Goal: Task Accomplishment & Management: Complete application form

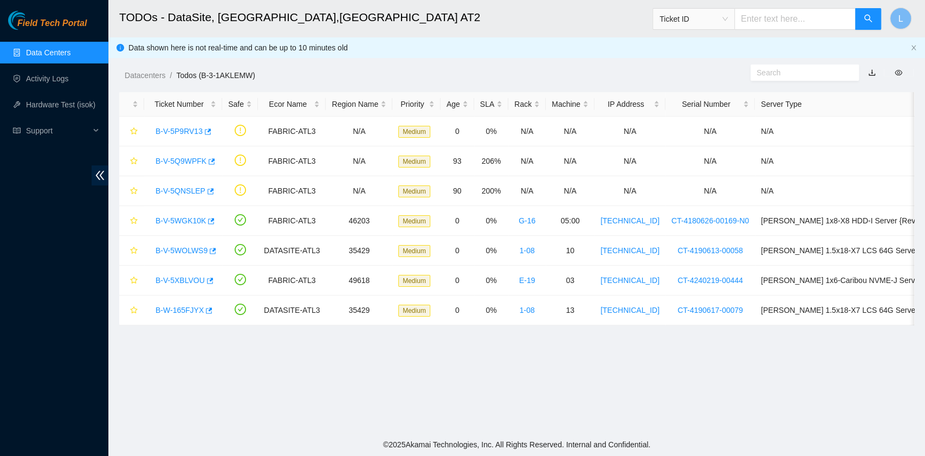
scroll to position [96, 0]
click at [191, 278] on link "B-V-5XBLVOU" at bounding box center [179, 280] width 49 height 9
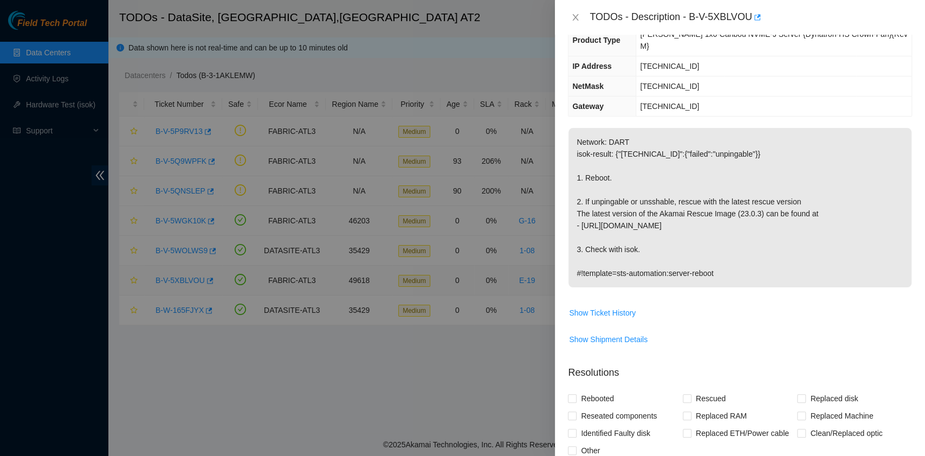
scroll to position [72, 0]
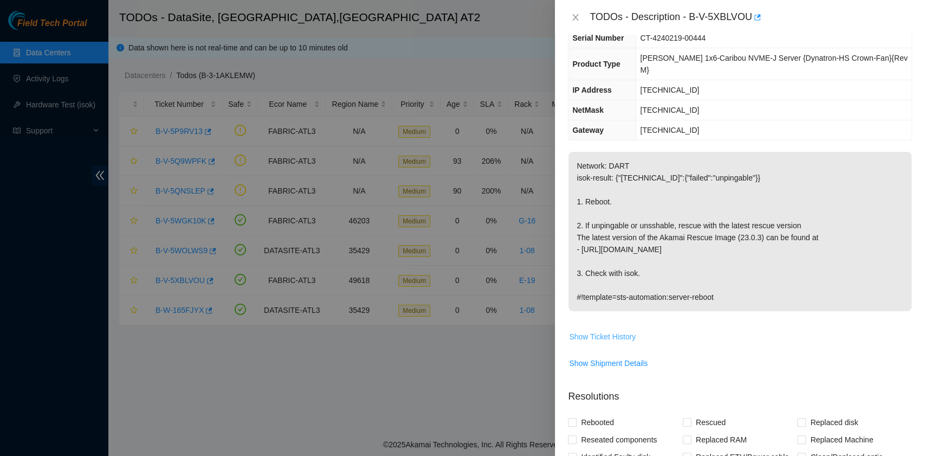
click at [617, 330] on span "Show Ticket History" at bounding box center [602, 336] width 67 height 12
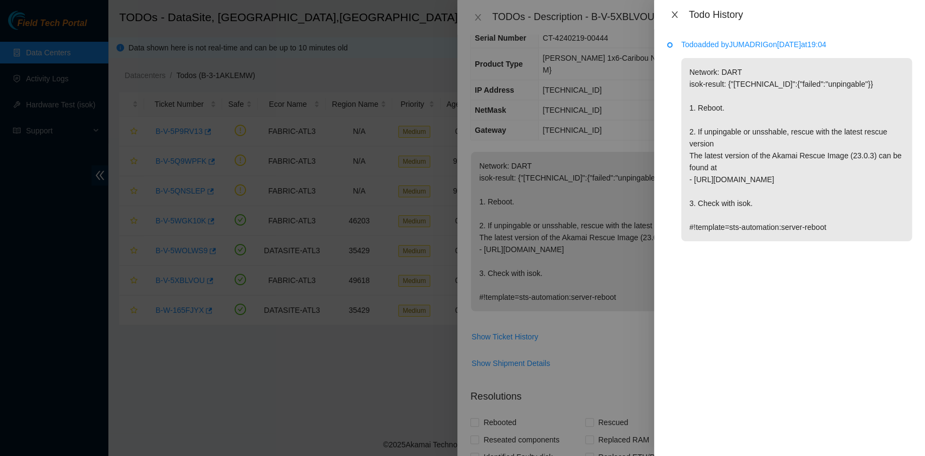
click at [675, 11] on icon "close" at bounding box center [674, 14] width 9 height 9
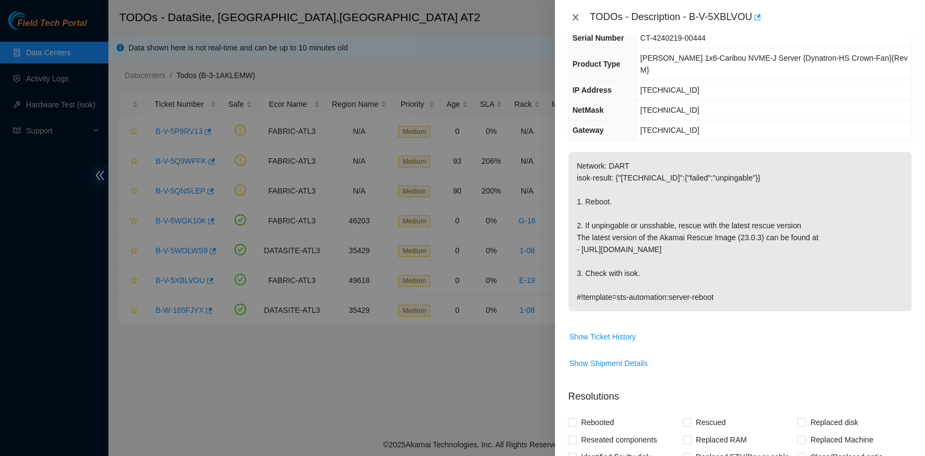
click at [577, 18] on icon "close" at bounding box center [575, 17] width 9 height 9
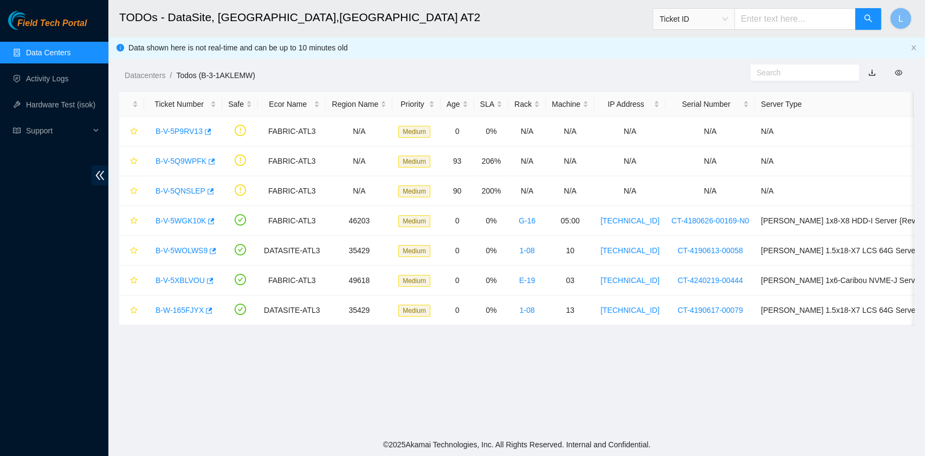
scroll to position [96, 0]
click at [174, 220] on link "B-V-5WGK10K" at bounding box center [180, 220] width 50 height 9
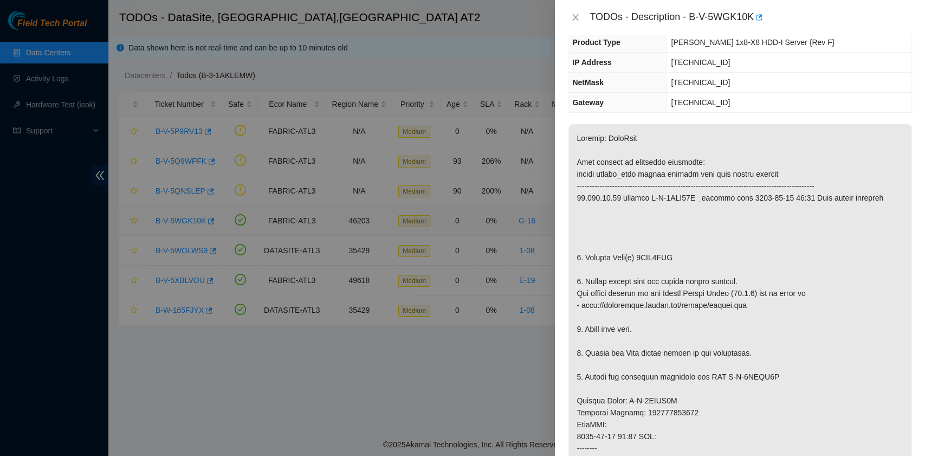
scroll to position [72, 0]
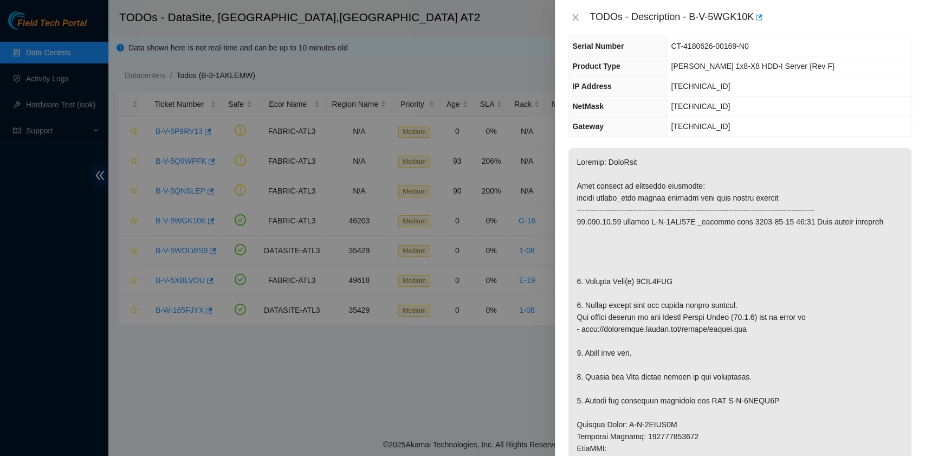
click at [692, 17] on div "TODOs - Description - B-V-5WGK10K" at bounding box center [750, 17] width 322 height 17
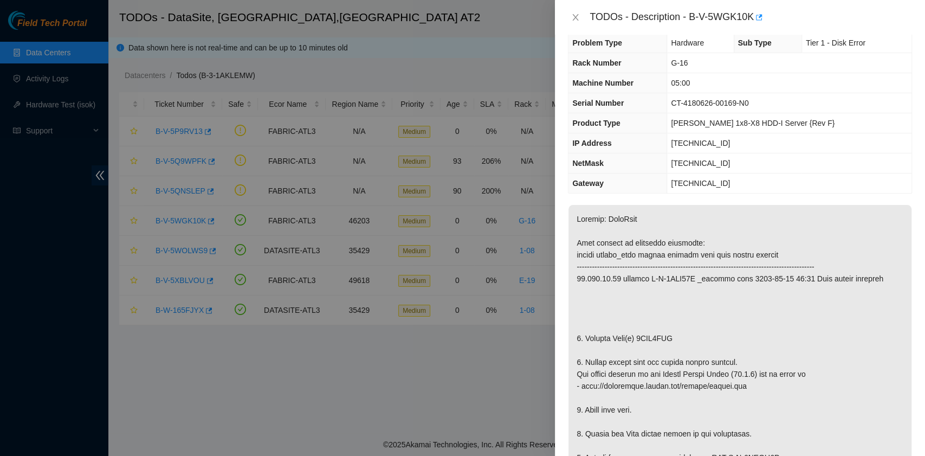
scroll to position [0, 0]
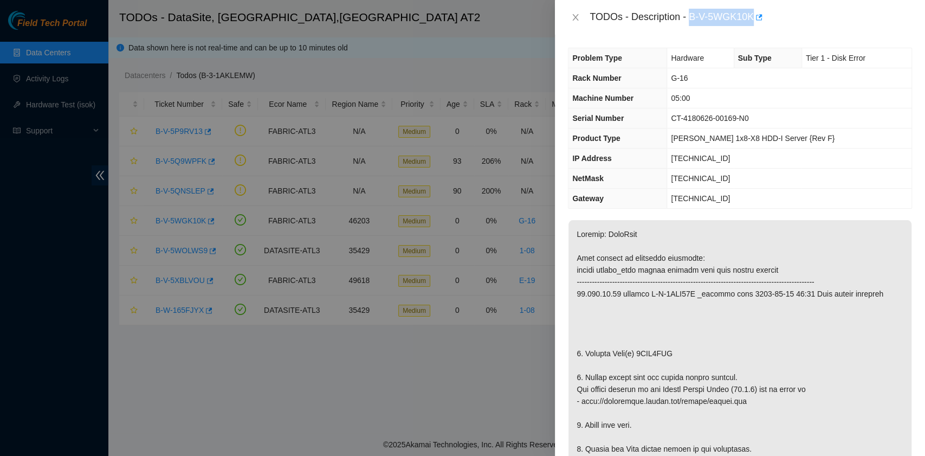
drag, startPoint x: 690, startPoint y: 15, endPoint x: 753, endPoint y: 18, distance: 62.9
click at [753, 18] on div "TODOs - Description - B-V-5WGK10K" at bounding box center [750, 17] width 322 height 17
copy div "B-V-5WGK10K"
click at [574, 14] on icon "close" at bounding box center [575, 17] width 9 height 9
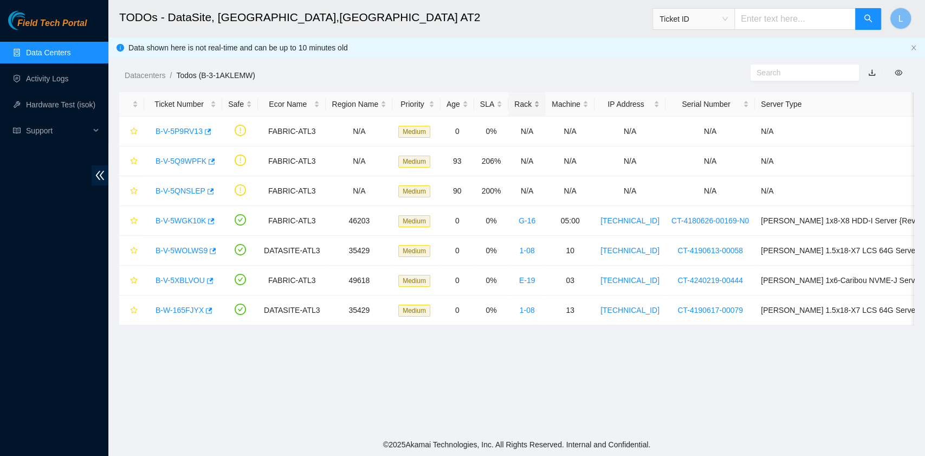
click at [514, 105] on div "Rack" at bounding box center [526, 104] width 25 height 12
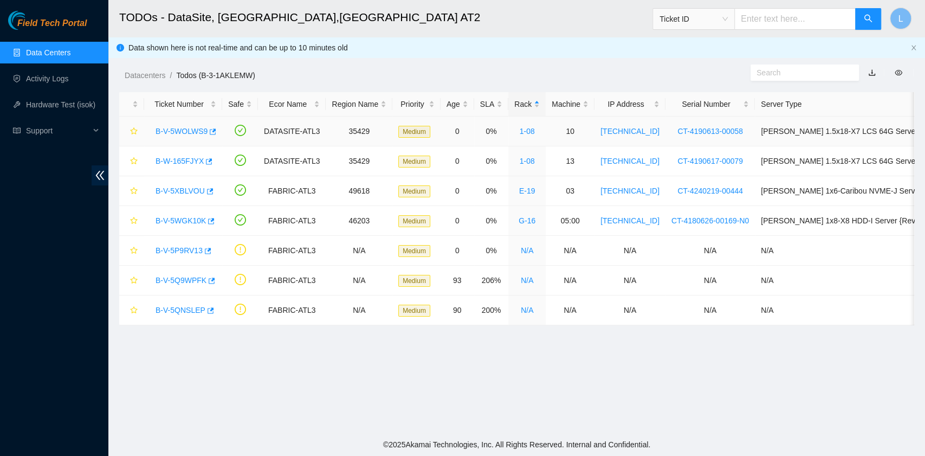
click at [187, 128] on link "B-V-5WOLWS9" at bounding box center [181, 131] width 52 height 9
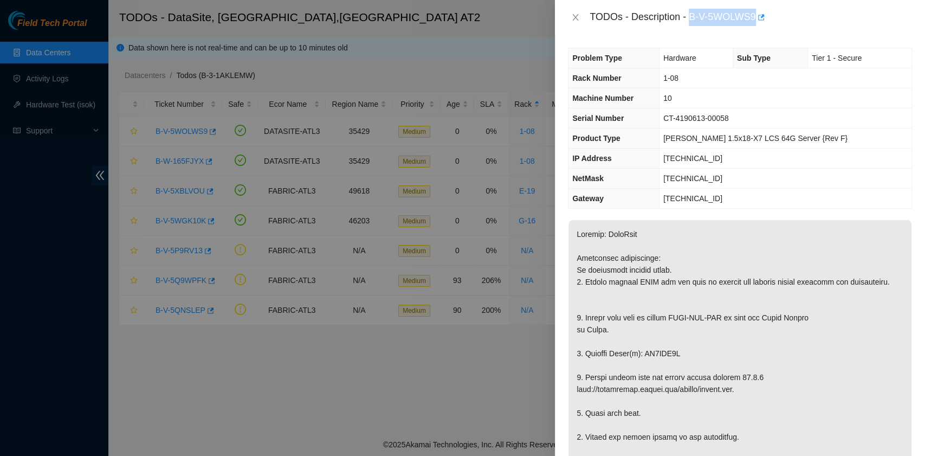
drag, startPoint x: 692, startPoint y: 19, endPoint x: 755, endPoint y: 26, distance: 63.2
click at [755, 26] on div "TODOs - Description - B-V-5WOLWS9" at bounding box center [740, 17] width 370 height 35
copy div "B-V-5WOLWS9"
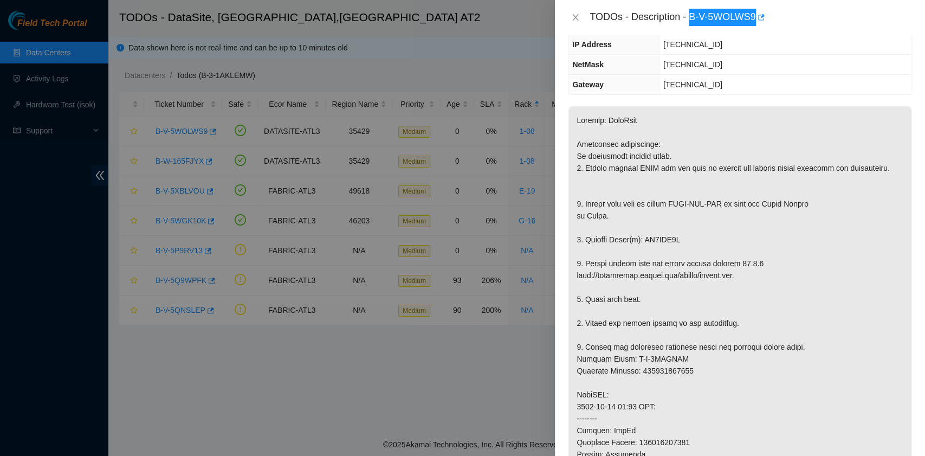
scroll to position [144, 0]
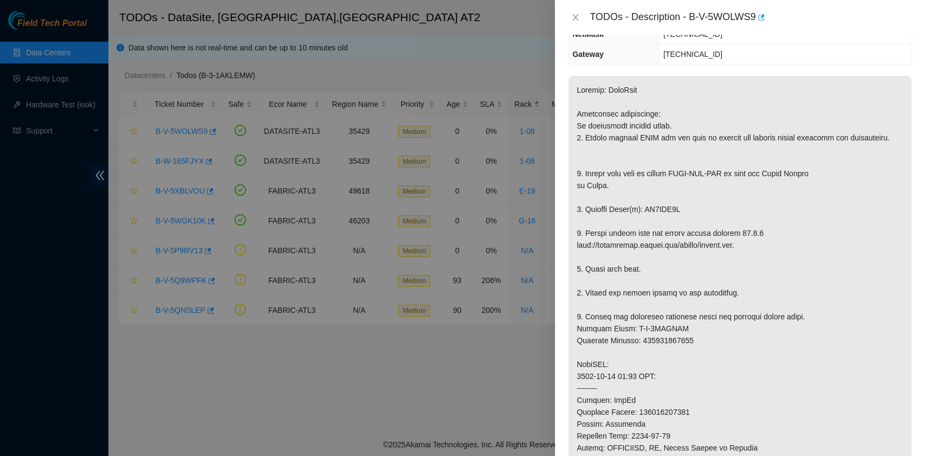
click at [641, 132] on p at bounding box center [739, 370] width 343 height 588
drag, startPoint x: 682, startPoint y: 218, endPoint x: 586, endPoint y: 221, distance: 95.9
click at [586, 221] on p at bounding box center [739, 370] width 343 height 588
copy p "Replace Drive(s): ZC1BEM5A"
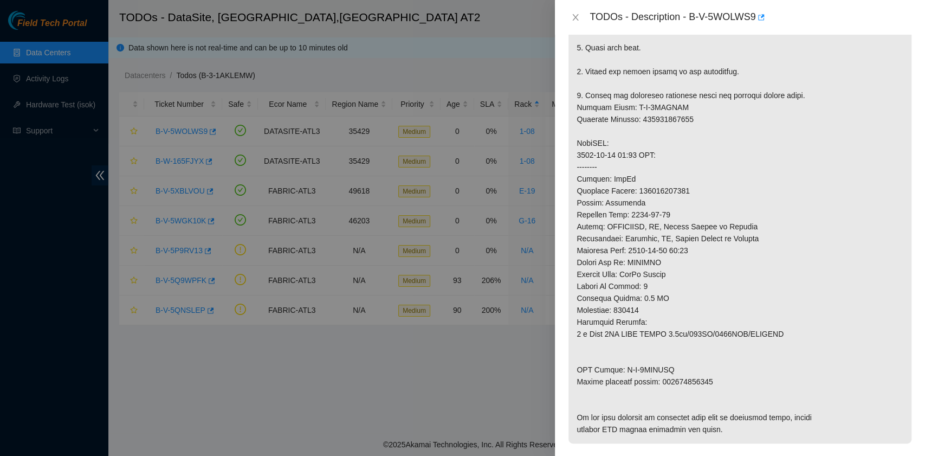
scroll to position [433, 0]
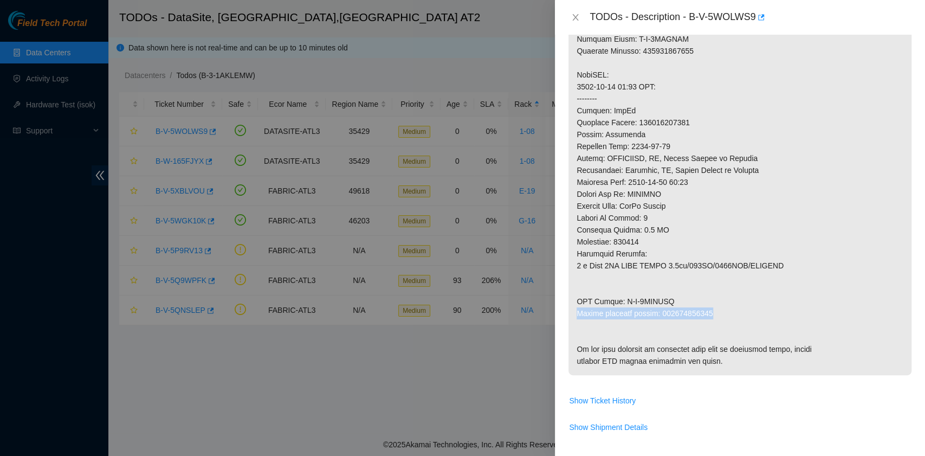
drag, startPoint x: 578, startPoint y: 323, endPoint x: 709, endPoint y: 324, distance: 131.1
click at [709, 324] on p at bounding box center [739, 81] width 343 height 588
copy p "Return tracking number: 463470061818"
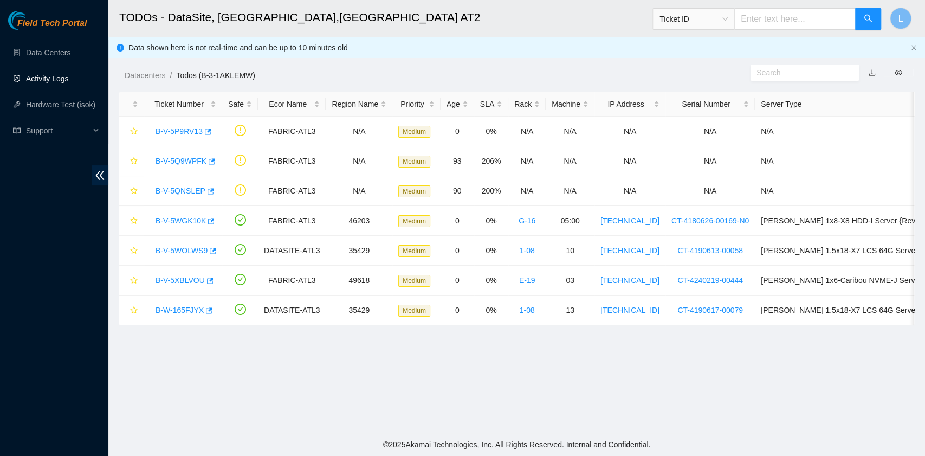
click at [40, 80] on link "Activity Logs" at bounding box center [47, 78] width 43 height 9
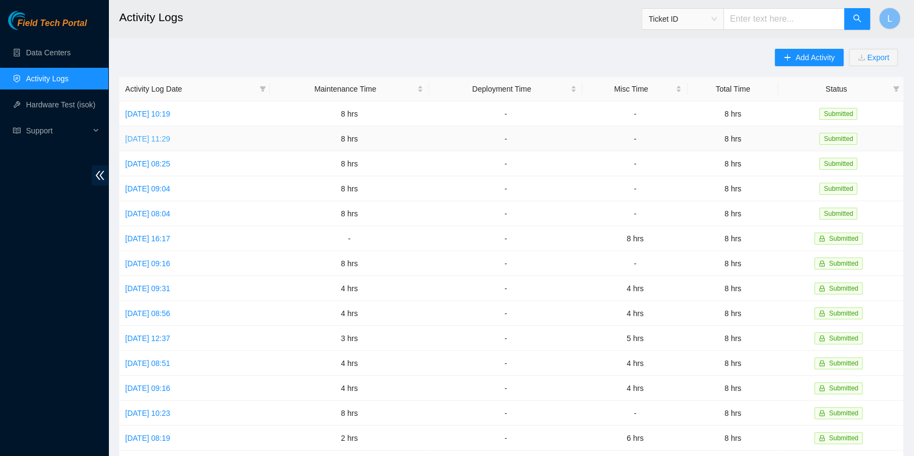
click at [170, 140] on link "Wed, 01 Oct 2025 11:29" at bounding box center [147, 138] width 45 height 9
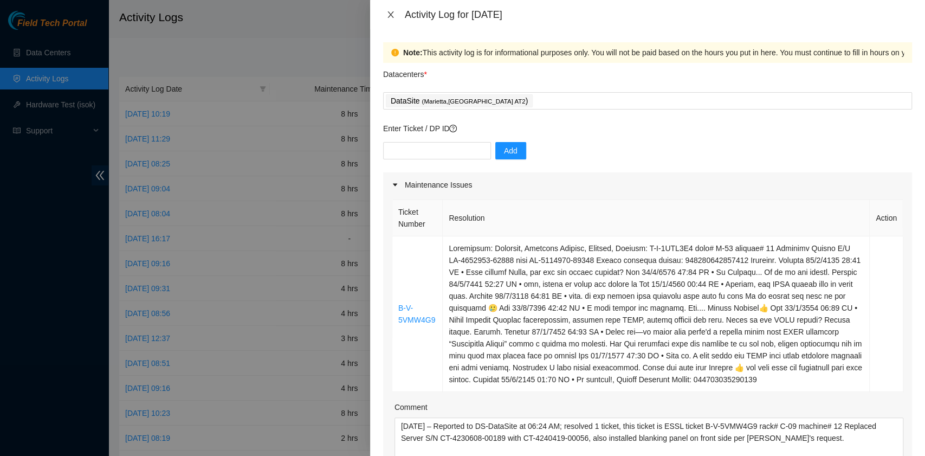
click at [387, 17] on icon "close" at bounding box center [390, 14] width 9 height 9
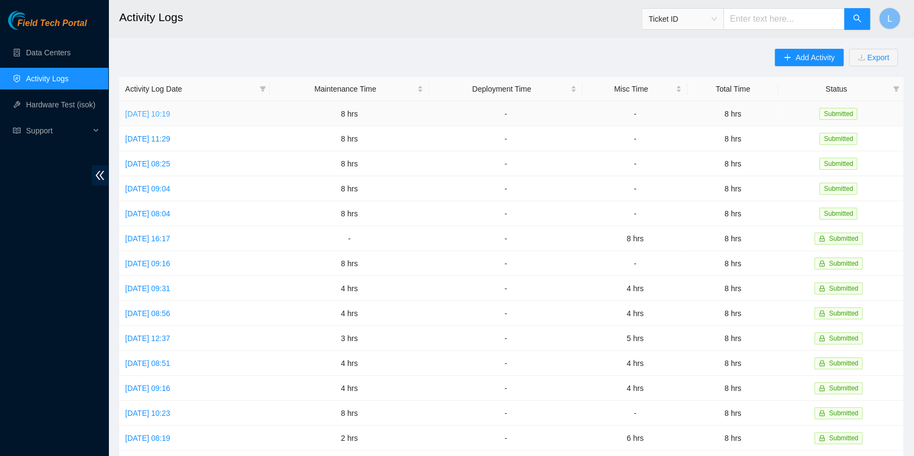
click at [160, 112] on link "Thu, 02 Oct 2025 10:19" at bounding box center [147, 113] width 45 height 9
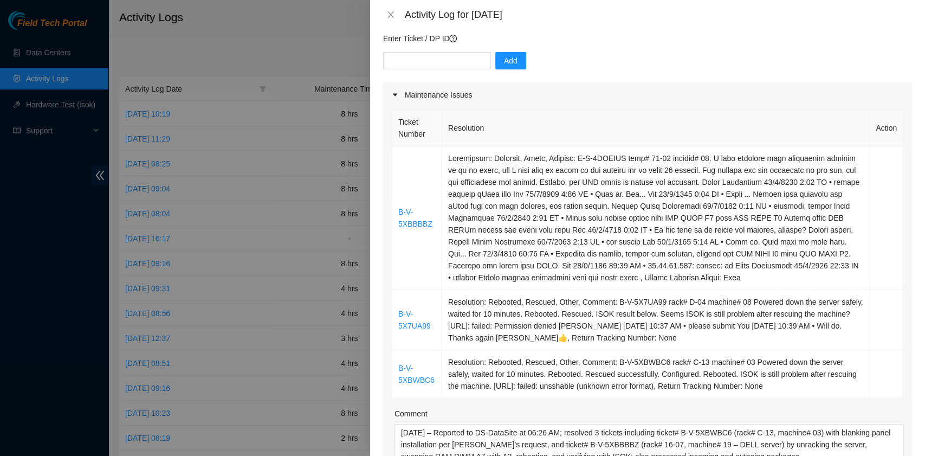
scroll to position [144, 0]
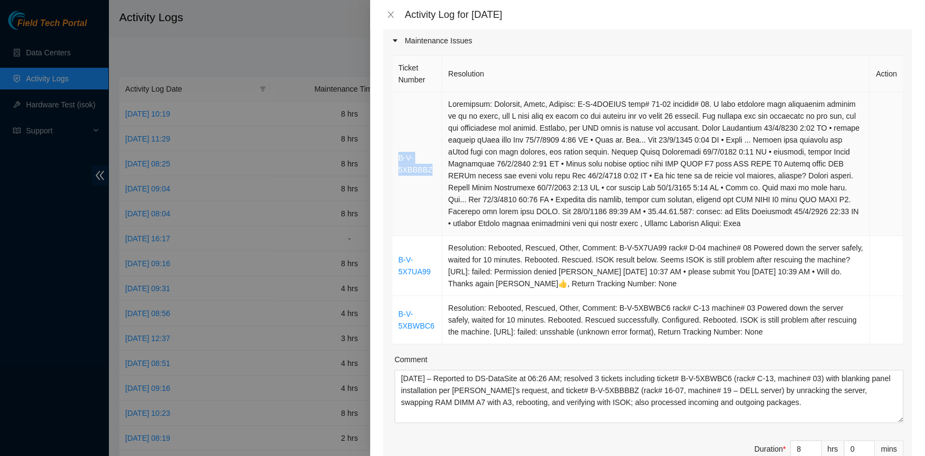
drag, startPoint x: 435, startPoint y: 173, endPoint x: 398, endPoint y: 159, distance: 39.9
click at [398, 159] on td "B-V-5XBBBBZ" at bounding box center [417, 164] width 50 height 144
copy link "B-V-5XBBBBZ"
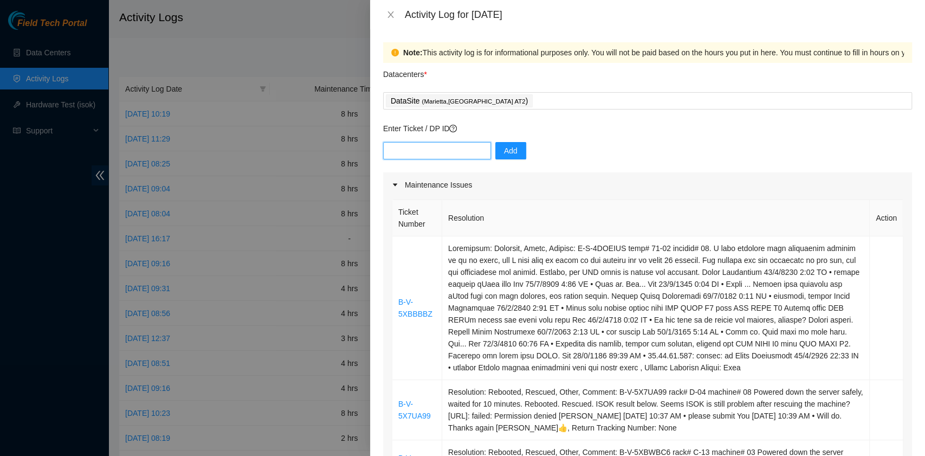
click at [445, 153] on input "text" at bounding box center [437, 150] width 108 height 17
paste input "B-V-5XBBBBZ"
type input "B-V-5XBBBBZ"
click at [504, 149] on span "Add" at bounding box center [511, 151] width 14 height 12
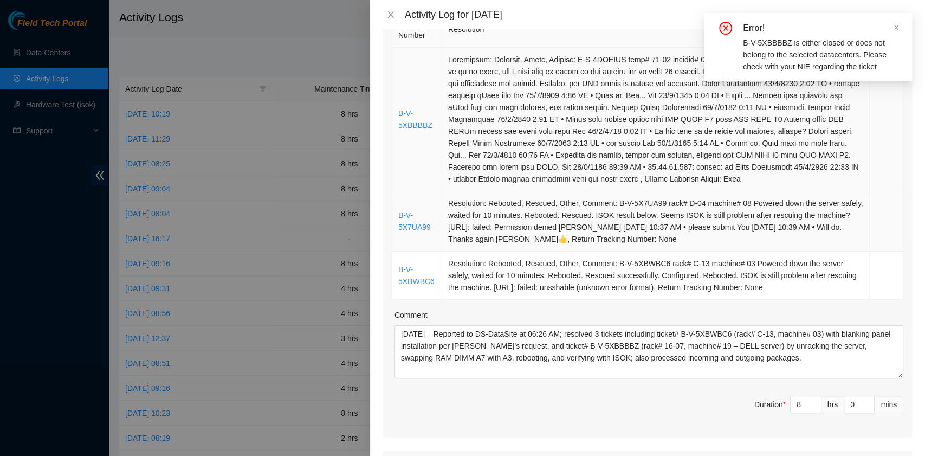
scroll to position [217, 0]
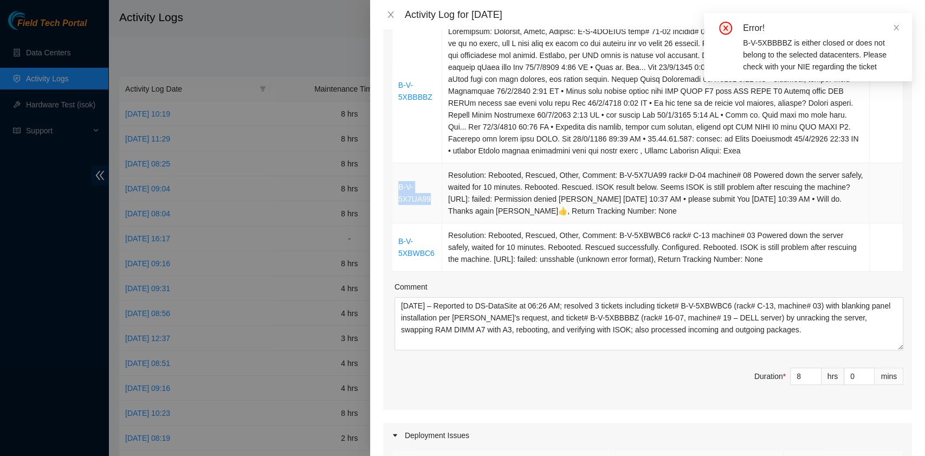
drag, startPoint x: 432, startPoint y: 201, endPoint x: 393, endPoint y: 188, distance: 41.6
click at [393, 188] on td "B-V-5X7UA99" at bounding box center [417, 193] width 50 height 60
copy link "B-V-5X7UA99"
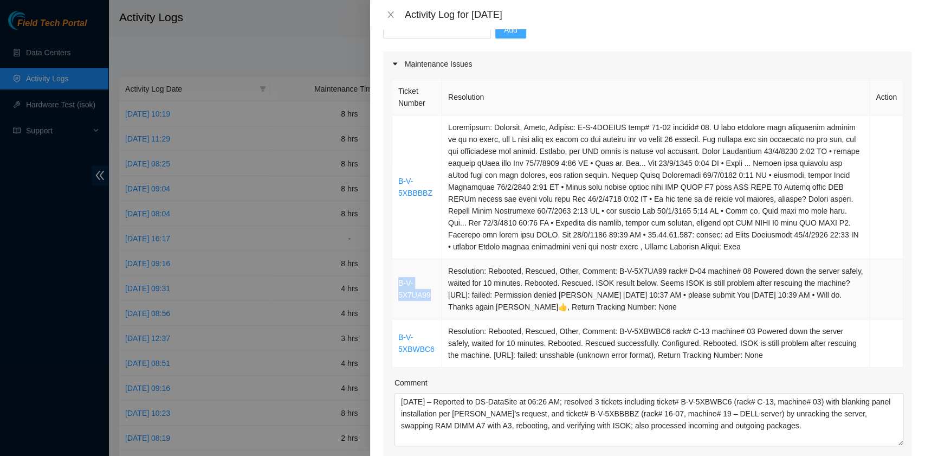
scroll to position [0, 0]
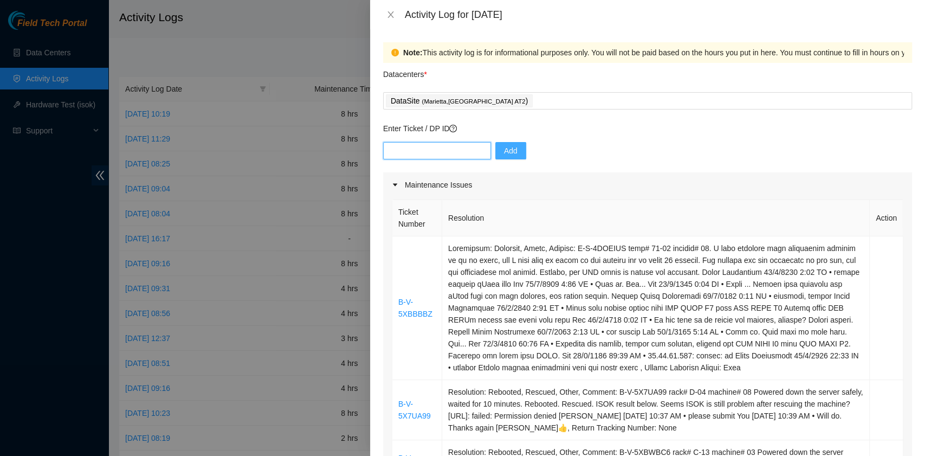
click at [444, 152] on input "text" at bounding box center [437, 150] width 108 height 17
paste input "B-V-5X7UA99"
type input "B-V-5X7UA99"
click at [507, 153] on span "Add" at bounding box center [511, 151] width 14 height 12
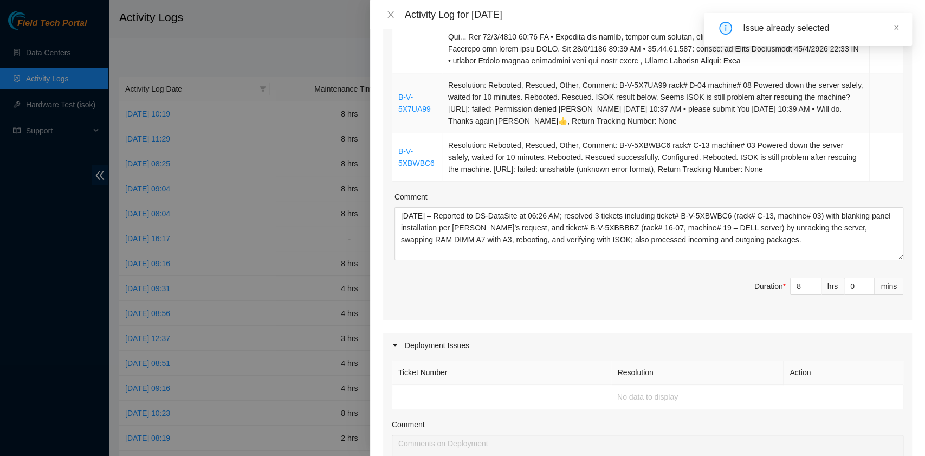
scroll to position [361, 0]
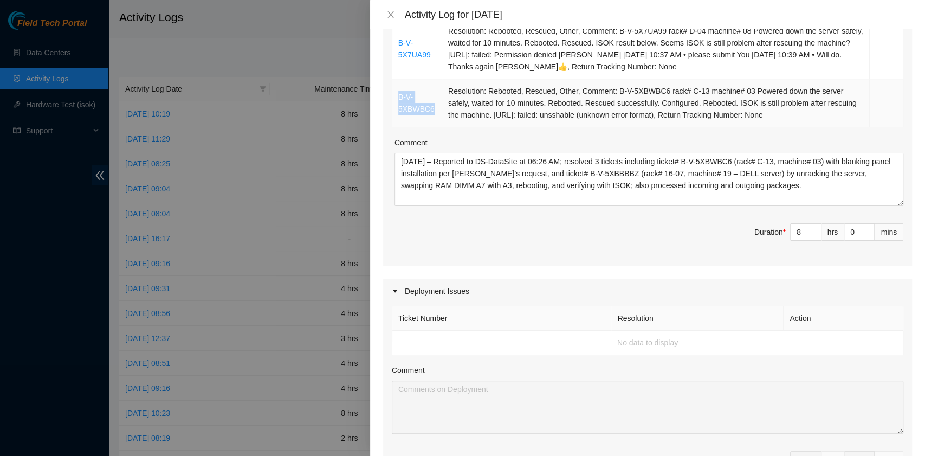
drag, startPoint x: 434, startPoint y: 112, endPoint x: 397, endPoint y: 100, distance: 38.7
click at [397, 100] on td "B-V-5XBWBC6" at bounding box center [417, 103] width 50 height 48
copy link "B-V-5XBWBC6"
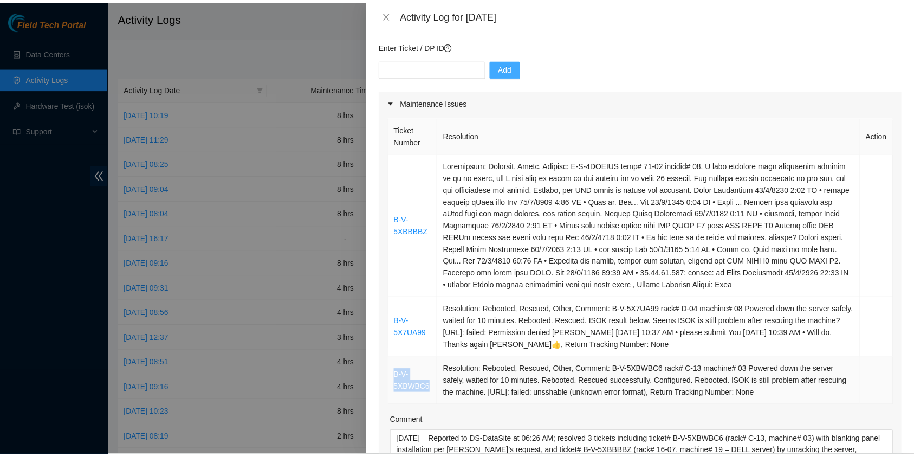
scroll to position [72, 0]
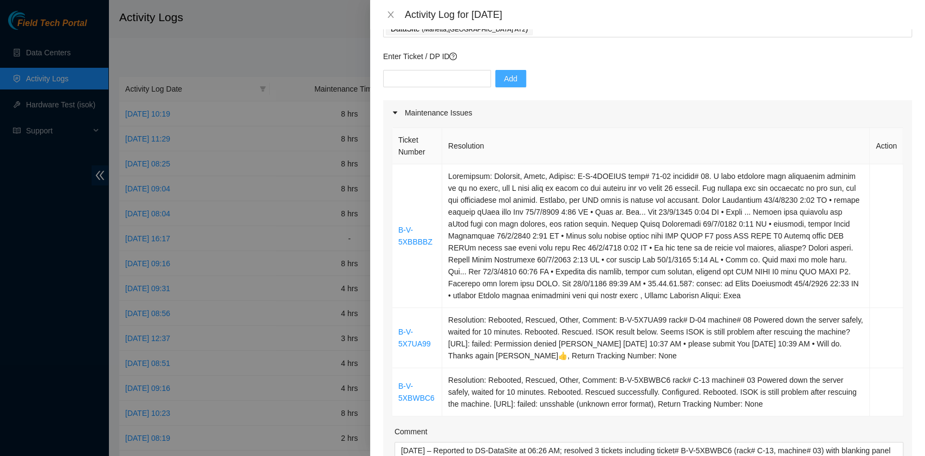
click at [430, 68] on div "Enter Ticket / DP ID Add" at bounding box center [647, 75] width 529 height 50
click at [428, 75] on input "text" at bounding box center [437, 78] width 108 height 17
paste input "B-V-5XBWBC6"
type input "B-V-5XBWBC6"
click at [509, 75] on span "Add" at bounding box center [511, 79] width 14 height 12
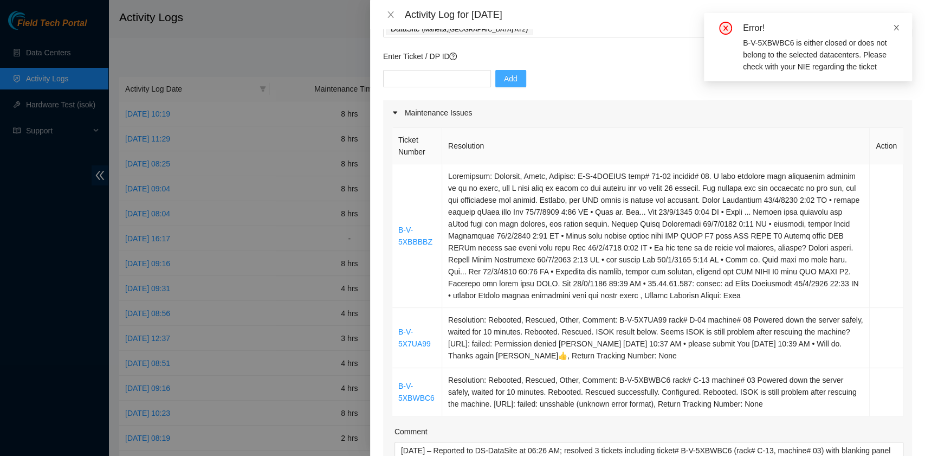
click at [894, 24] on icon "close" at bounding box center [896, 28] width 8 height 8
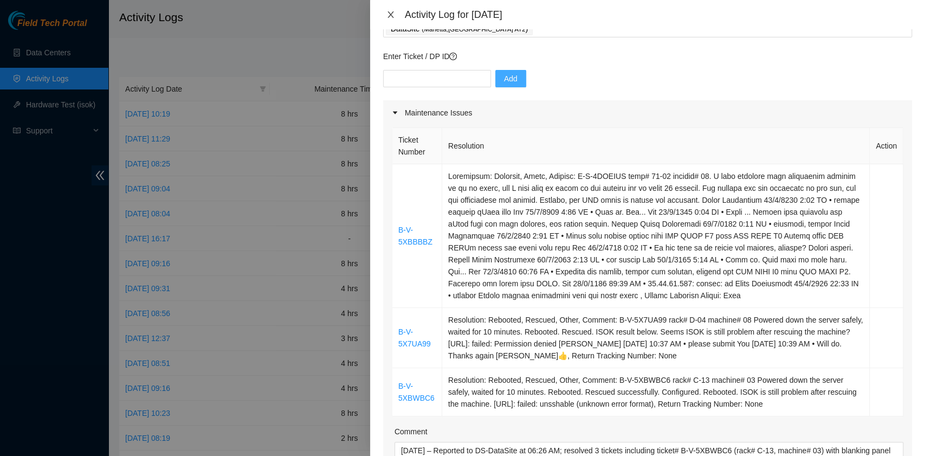
click at [390, 12] on icon "close" at bounding box center [390, 14] width 9 height 9
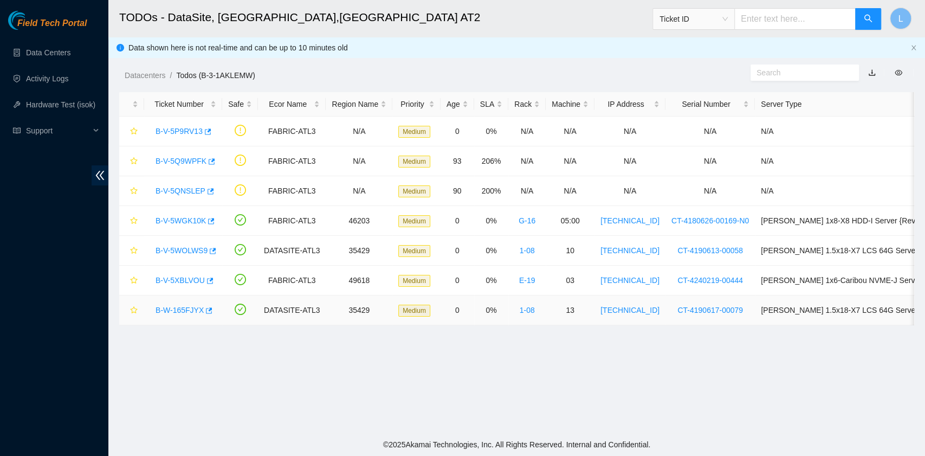
click at [175, 305] on link "B-W-165FJYX" at bounding box center [179, 309] width 48 height 9
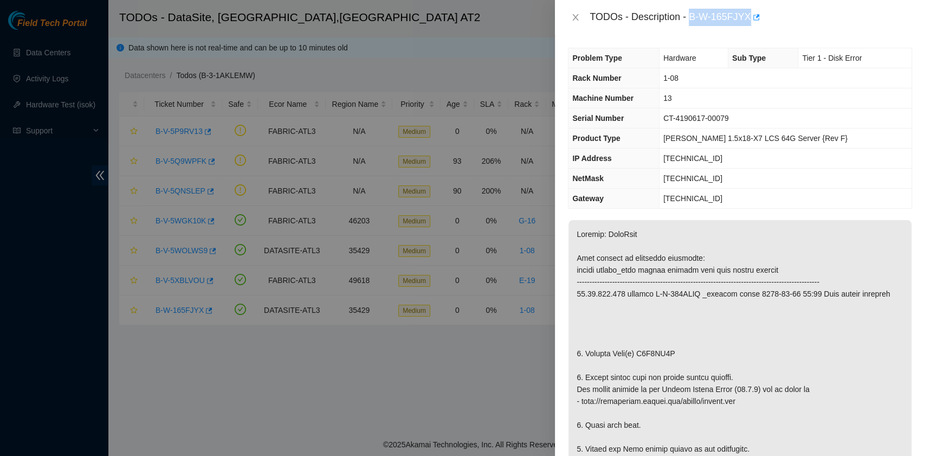
drag, startPoint x: 691, startPoint y: 17, endPoint x: 748, endPoint y: 19, distance: 56.9
click at [748, 19] on div "TODOs - Description - B-W-165FJYX" at bounding box center [750, 17] width 322 height 17
copy div "B-W-165FJYX"
drag, startPoint x: 586, startPoint y: 351, endPoint x: 672, endPoint y: 352, distance: 86.1
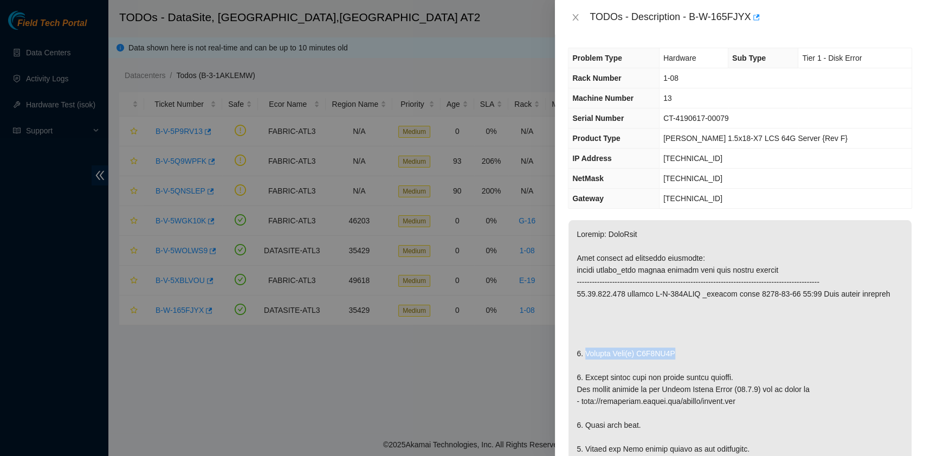
copy p "Replace Disk(s) Z1Z8QC2H"
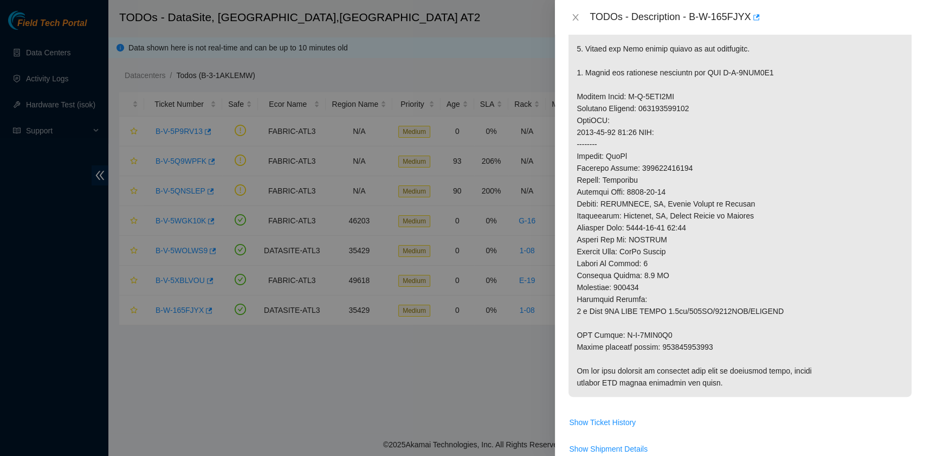
scroll to position [722, 0]
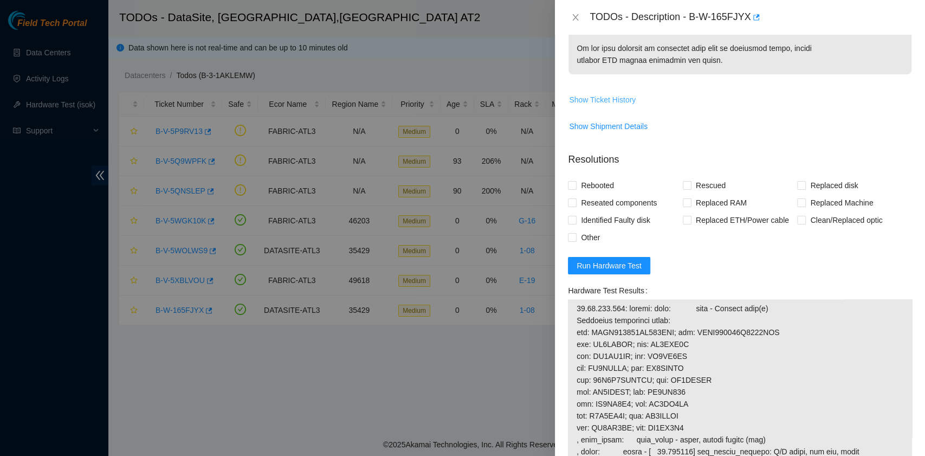
click at [620, 98] on span "Show Ticket History" at bounding box center [602, 100] width 67 height 12
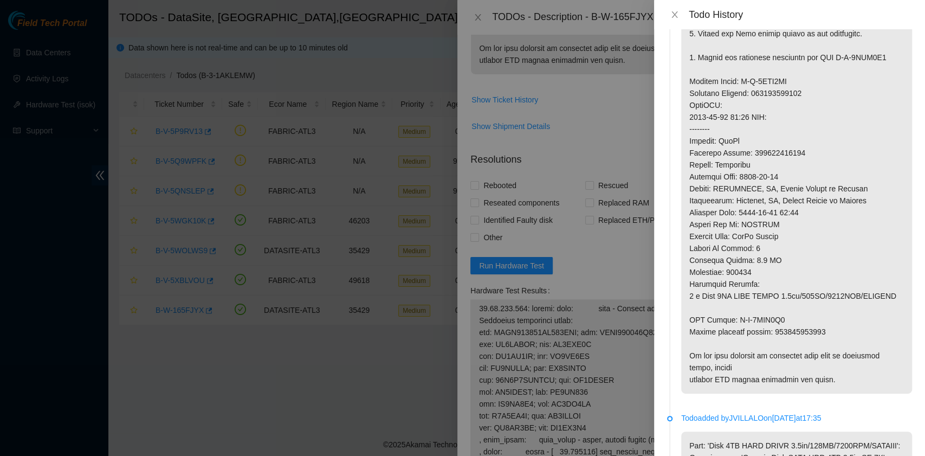
scroll to position [0, 0]
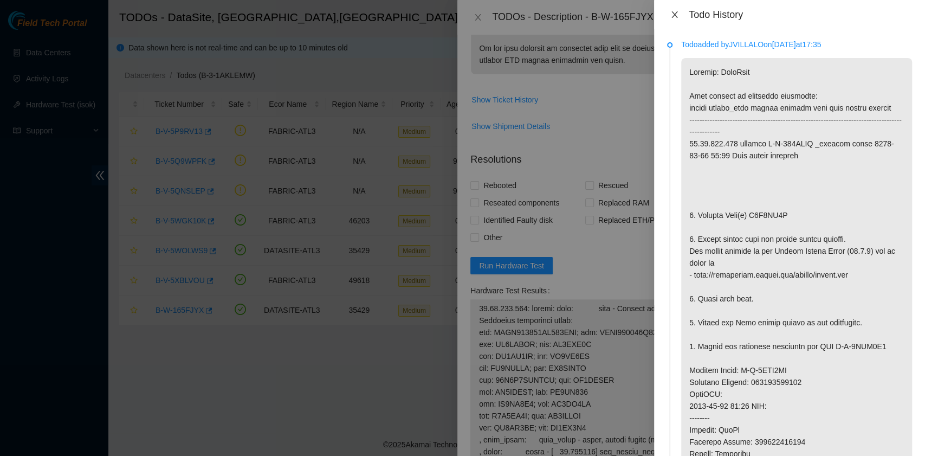
click at [673, 11] on icon "close" at bounding box center [674, 14] width 9 height 9
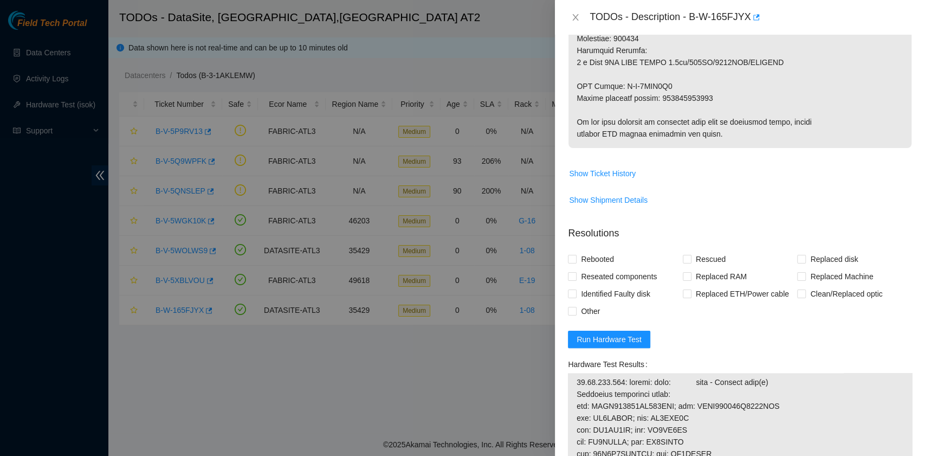
scroll to position [650, 0]
drag, startPoint x: 578, startPoint y: 97, endPoint x: 622, endPoint y: 96, distance: 43.3
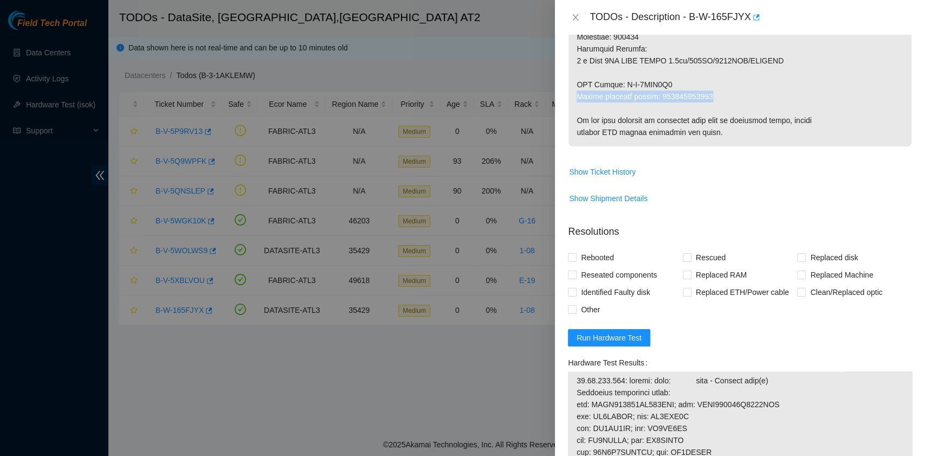
drag, startPoint x: 577, startPoint y: 95, endPoint x: 710, endPoint y: 95, distance: 132.2
copy p "Return tracking number: 463470060958"
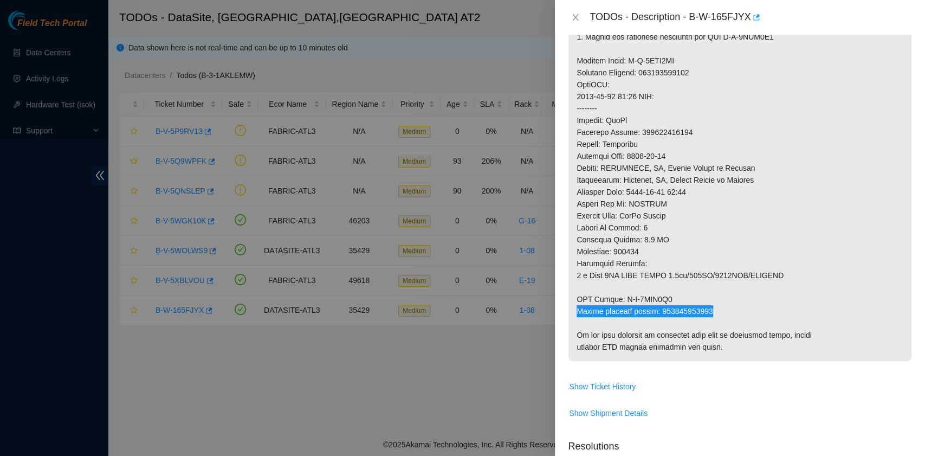
scroll to position [72, 0]
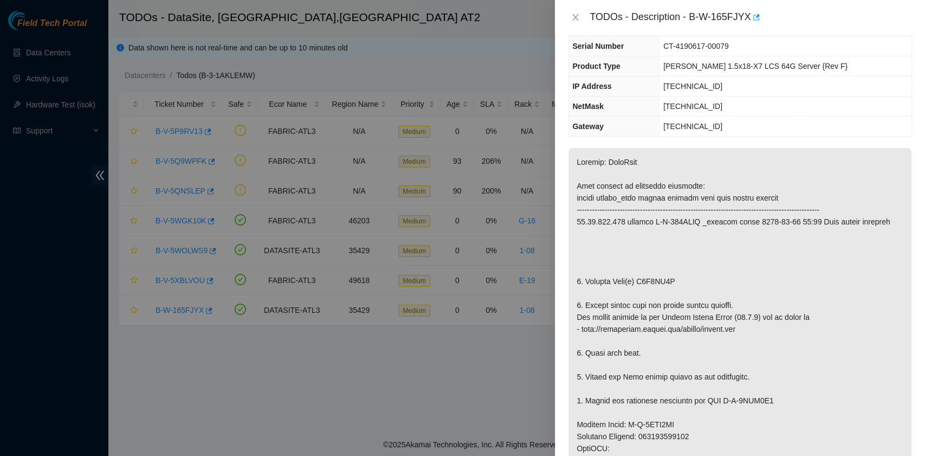
drag, startPoint x: 770, startPoint y: 16, endPoint x: 776, endPoint y: 17, distance: 5.4
click at [776, 17] on div "TODOs - Description - B-W-165FJYX" at bounding box center [750, 17] width 322 height 17
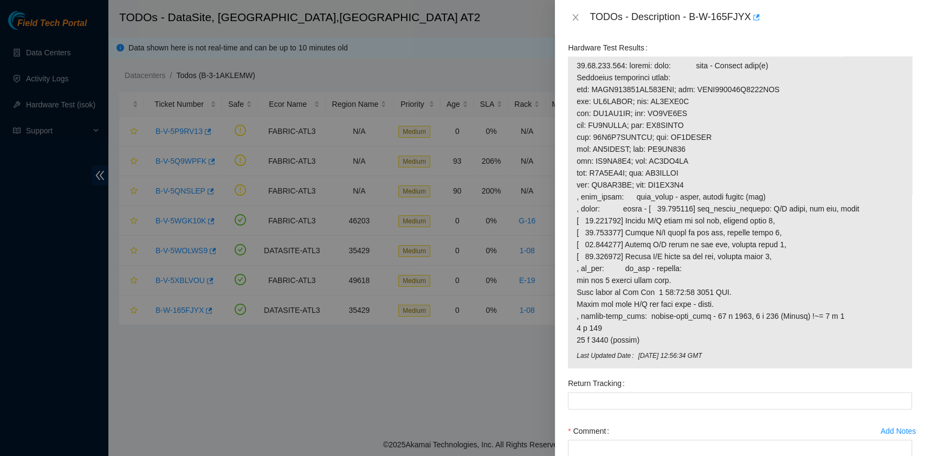
scroll to position [1050, 0]
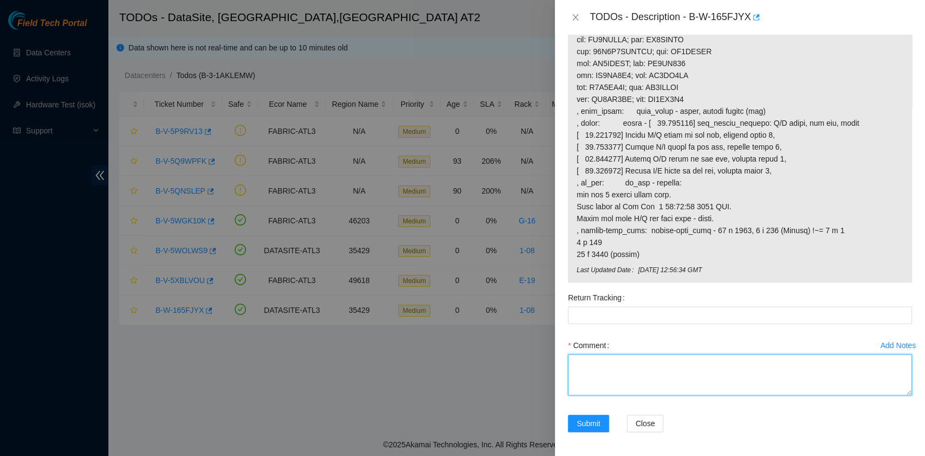
click at [607, 361] on textarea "Comment" at bounding box center [740, 374] width 344 height 41
paste textarea "B-W-165FJYX rack# 1-08 machine# 13 Replaced disk Z1Z8QC2H with Z1Z7KR7E Return …"
drag, startPoint x: 708, startPoint y: 368, endPoint x: 658, endPoint y: 365, distance: 50.5
click at [658, 365] on textarea "B-W-165FJYX rack# 1-08 machine# 13 Replaced disk Z1Z8QC2H with Z1Z7KR7E Return …" at bounding box center [740, 374] width 344 height 41
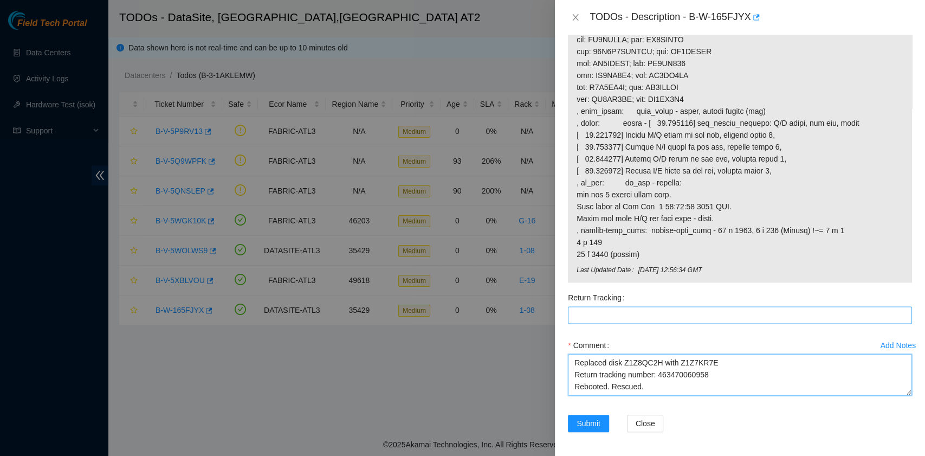
type textarea "B-W-165FJYX rack# 1-08 machine# 13 Replaced disk Z1Z8QC2H with Z1Z7KR7E Return …"
click at [641, 311] on Tracking "Return Tracking" at bounding box center [740, 314] width 344 height 17
paste Tracking "463470060958"
type Tracking "463470060958"
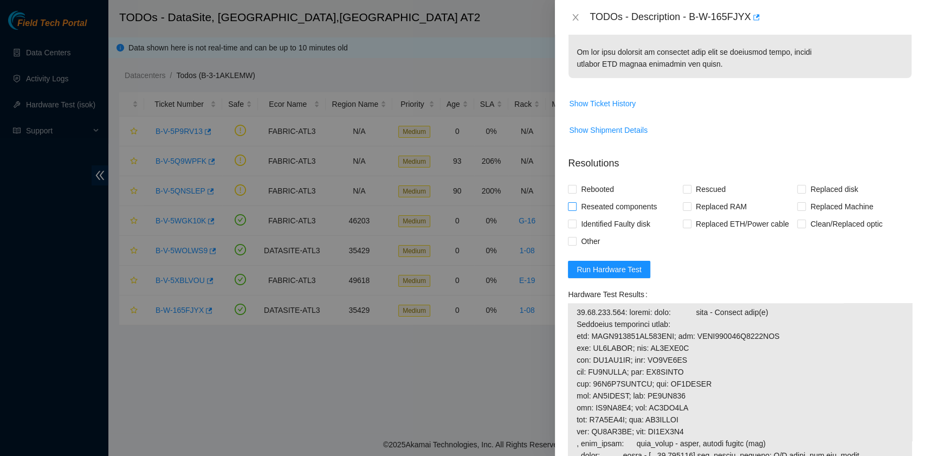
scroll to position [794, 0]
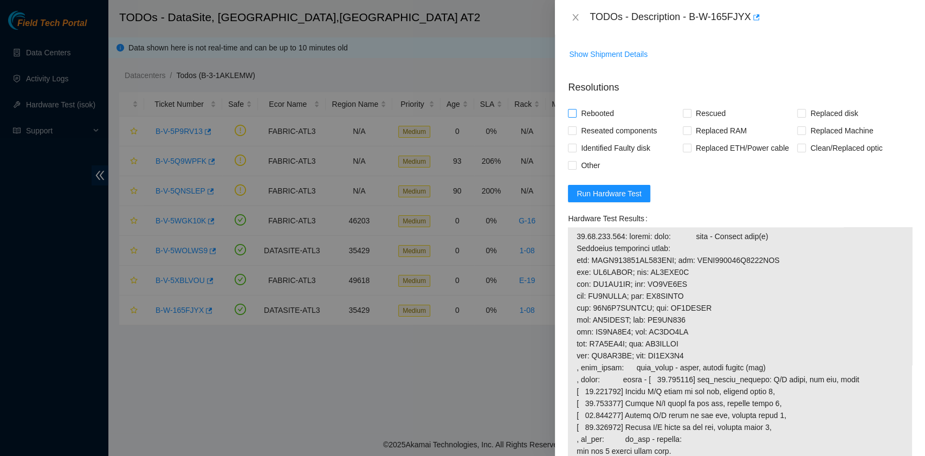
click at [598, 113] on span "Rebooted" at bounding box center [597, 113] width 42 height 17
click at [575, 113] on input "Rebooted" at bounding box center [572, 113] width 8 height 8
checkbox input "true"
click at [682, 113] on input "Rescued" at bounding box center [686, 113] width 8 height 8
checkbox input "true"
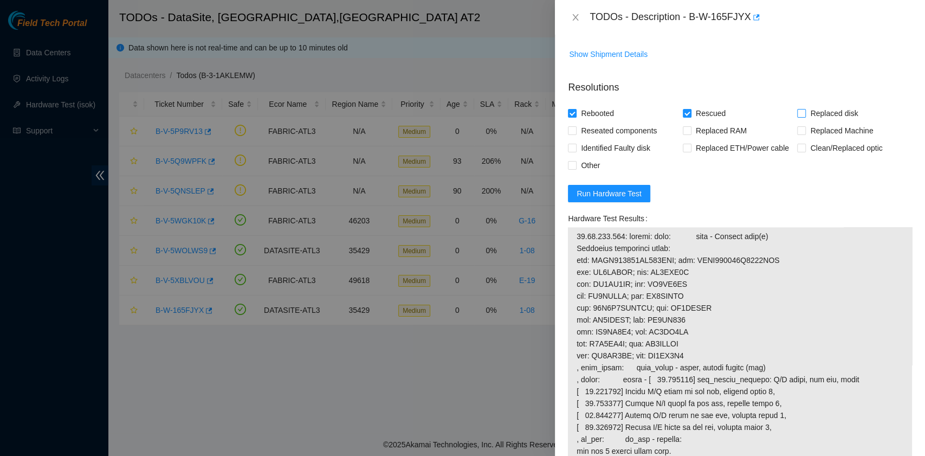
click at [797, 112] on input "Replaced disk" at bounding box center [801, 113] width 8 height 8
checkbox input "true"
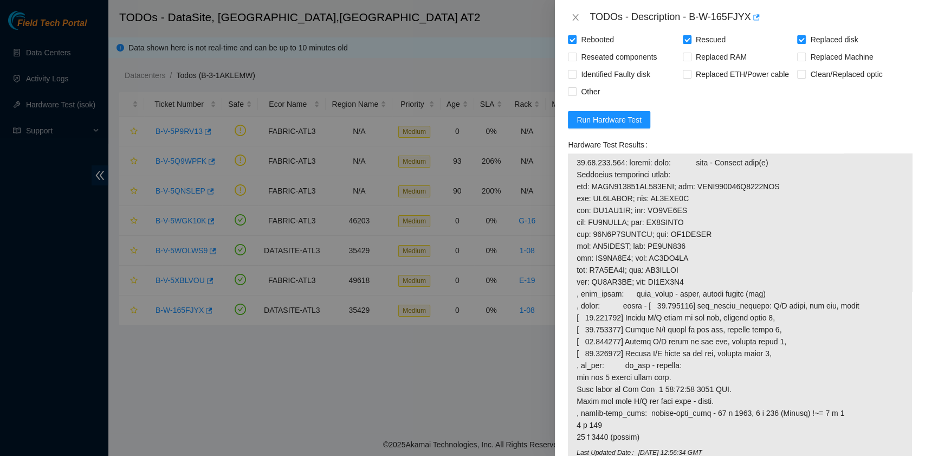
scroll to position [762, 0]
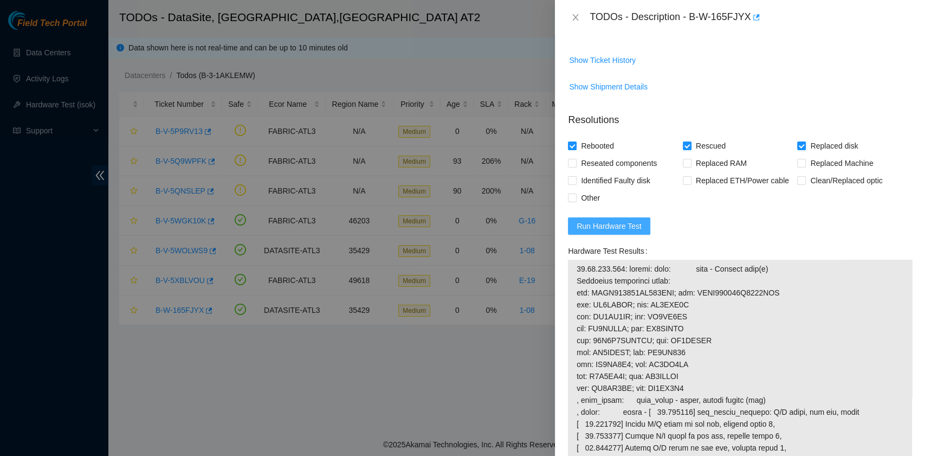
click at [612, 227] on span "Run Hardware Test" at bounding box center [608, 226] width 65 height 12
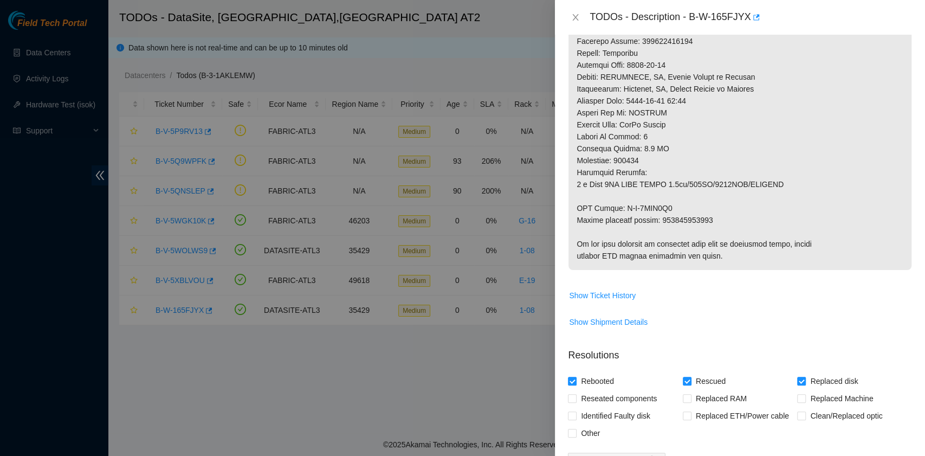
scroll to position [715, 0]
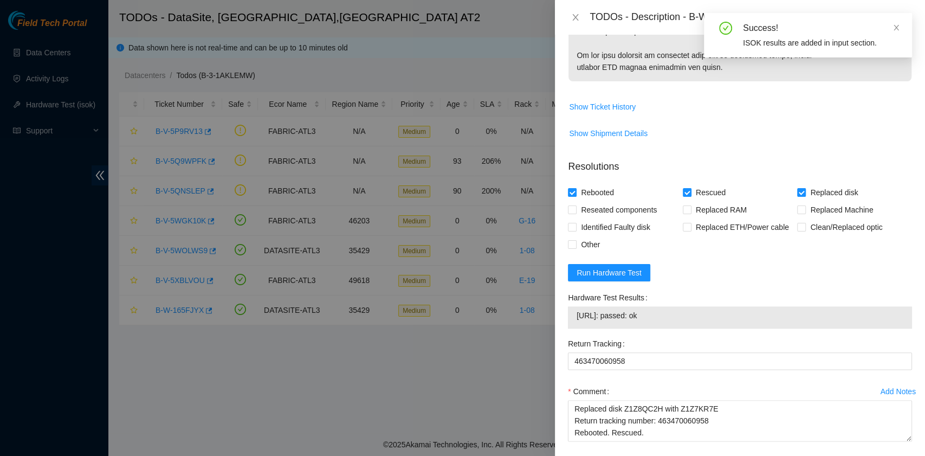
drag, startPoint x: 668, startPoint y: 320, endPoint x: 564, endPoint y: 317, distance: 103.5
click at [564, 317] on div "Hardware Test Results 23.11.228.199: passed: ok" at bounding box center [739, 312] width 353 height 46
copy tbody "23.11.228.199: passed: ok"
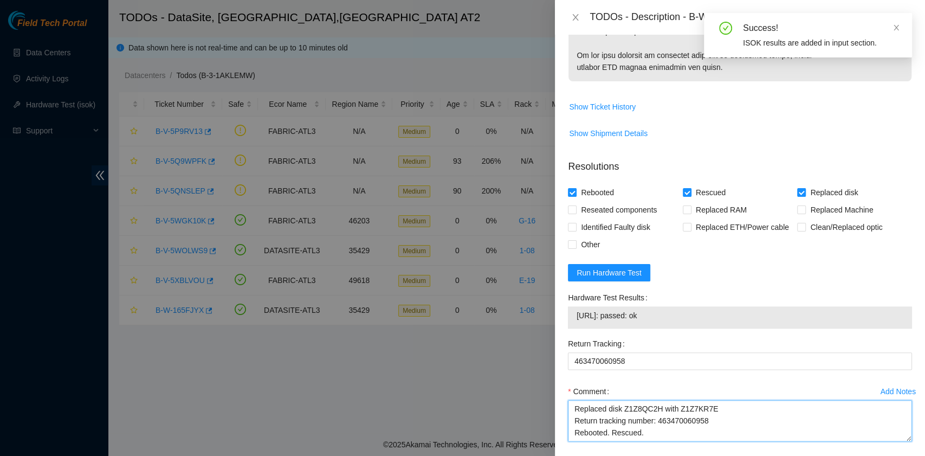
click at [649, 434] on textarea "B-W-165FJYX rack# 1-08 machine# 13 Replaced disk Z1Z8QC2H with Z1Z7KR7E Return …" at bounding box center [740, 420] width 344 height 41
paste textarea "23.11.228.199: passed: ok"
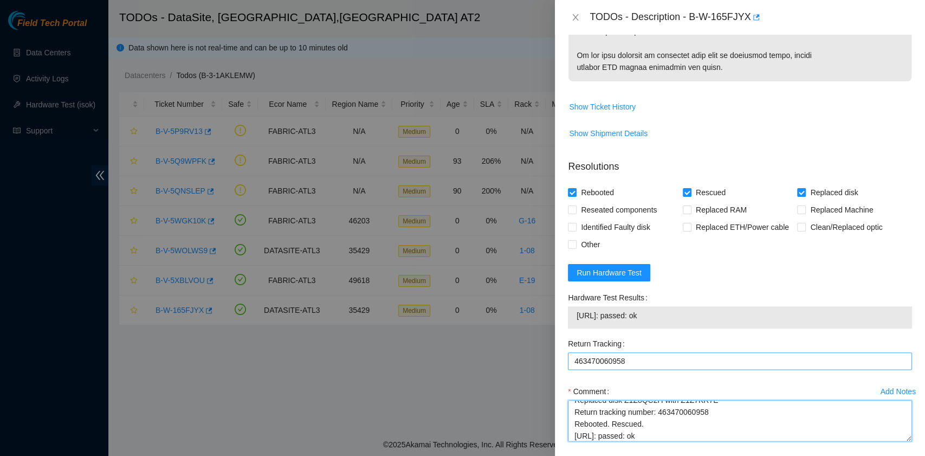
scroll to position [761, 0]
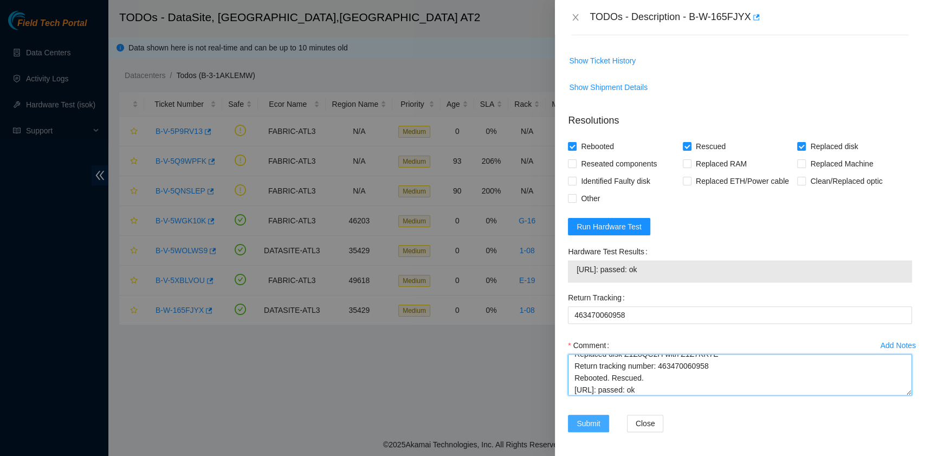
type textarea "B-W-165FJYX rack# 1-08 machine# 13 Replaced disk Z1Z8QC2H with Z1Z7KR7E Return …"
click at [585, 417] on span "Submit" at bounding box center [588, 423] width 24 height 12
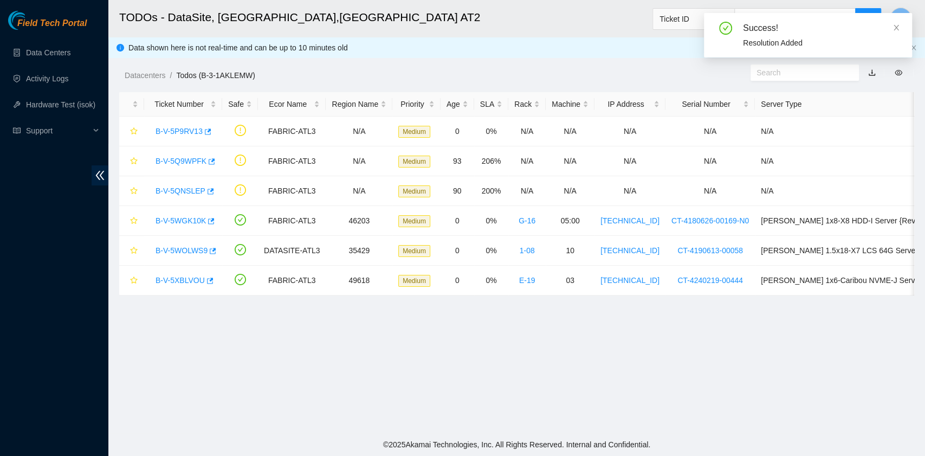
scroll to position [275, 0]
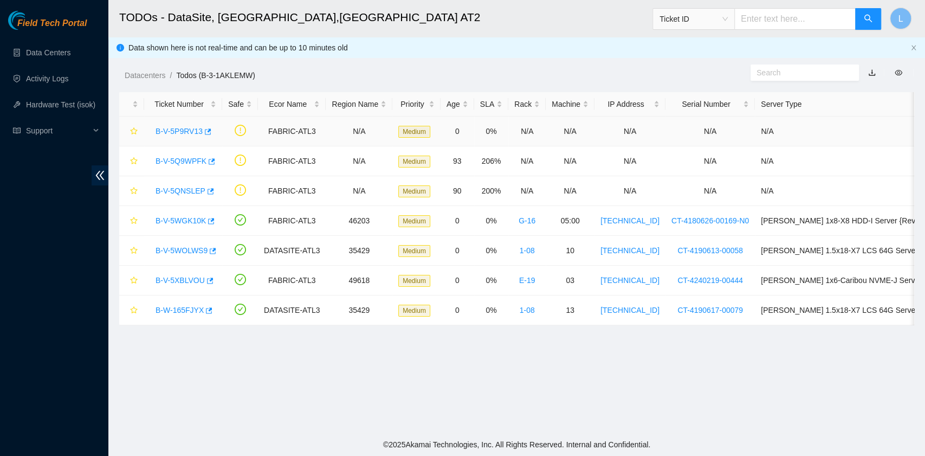
click at [183, 130] on link "B-V-5P9RV13" at bounding box center [178, 131] width 47 height 9
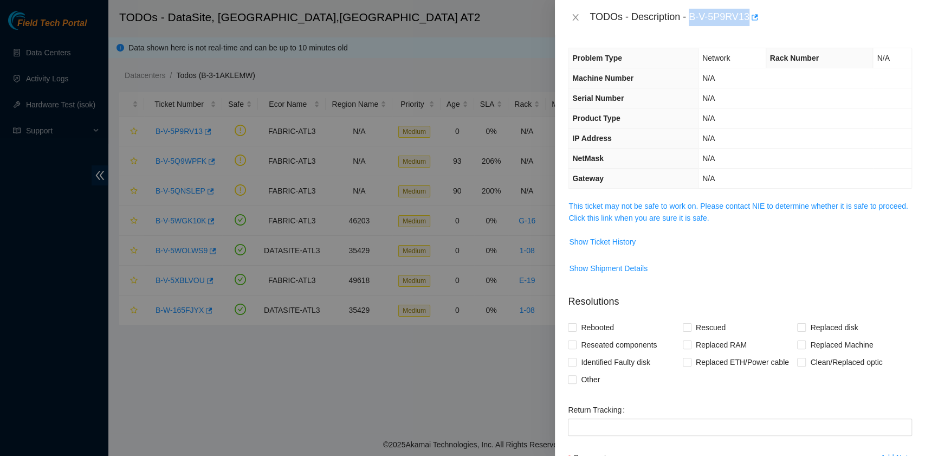
drag, startPoint x: 692, startPoint y: 19, endPoint x: 746, endPoint y: 20, distance: 54.2
click at [746, 20] on div "TODOs - Description - B-V-5P9RV13" at bounding box center [750, 17] width 322 height 17
copy div "B-V-5P9RV13"
click at [767, 452] on div "Comment" at bounding box center [740, 456] width 344 height 17
click at [661, 216] on link "This ticket may not be safe to work on. Please contact NIE to determine whether…" at bounding box center [737, 211] width 339 height 21
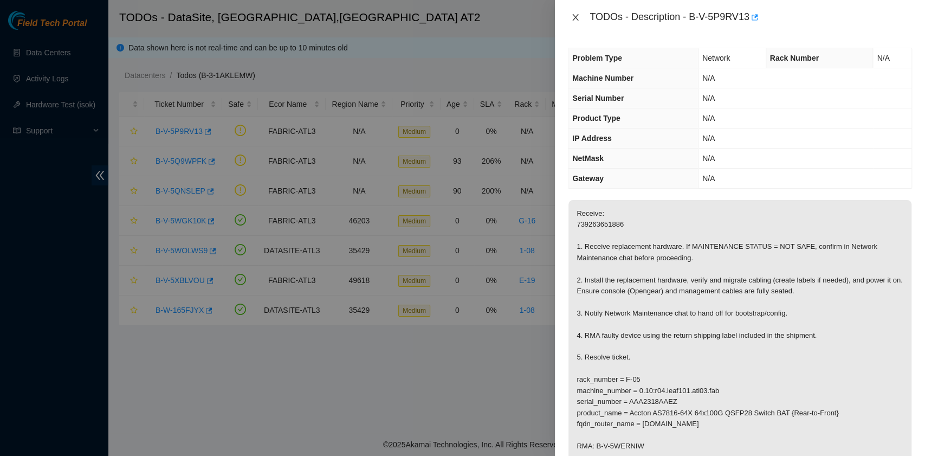
click at [575, 17] on icon "close" at bounding box center [576, 17] width 6 height 6
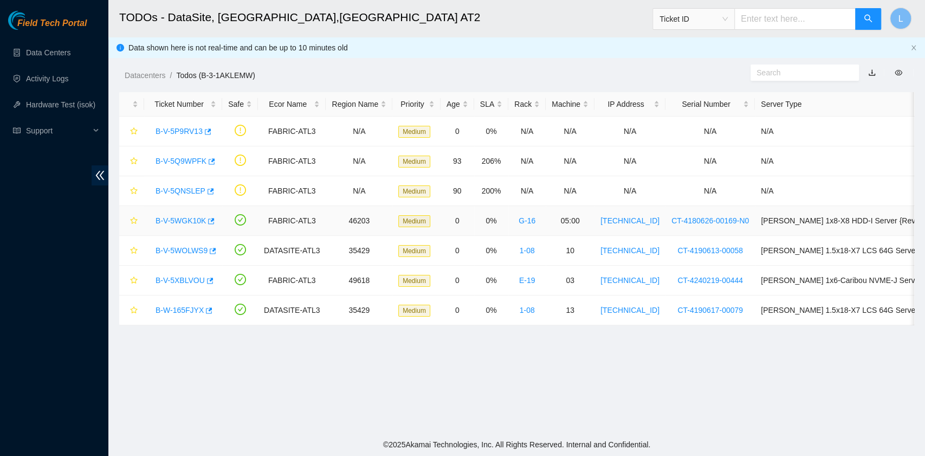
click at [197, 223] on link "B-V-5WGK10K" at bounding box center [180, 220] width 50 height 9
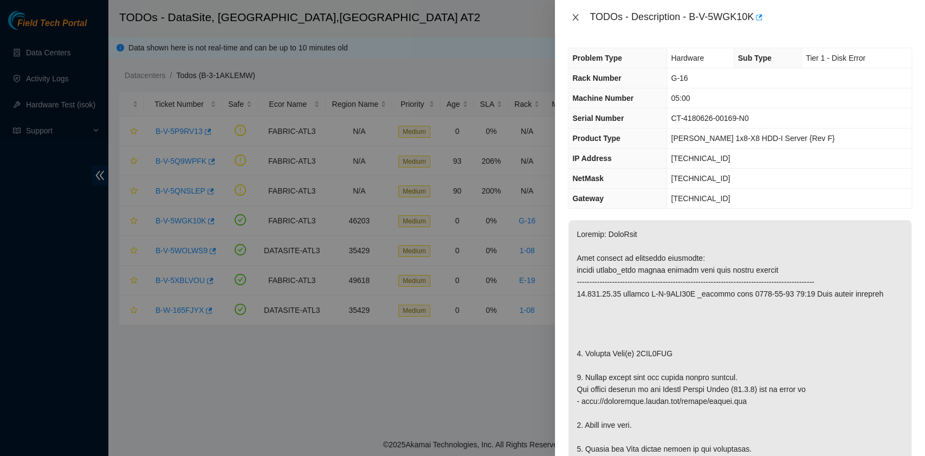
click at [575, 18] on icon "close" at bounding box center [575, 17] width 9 height 9
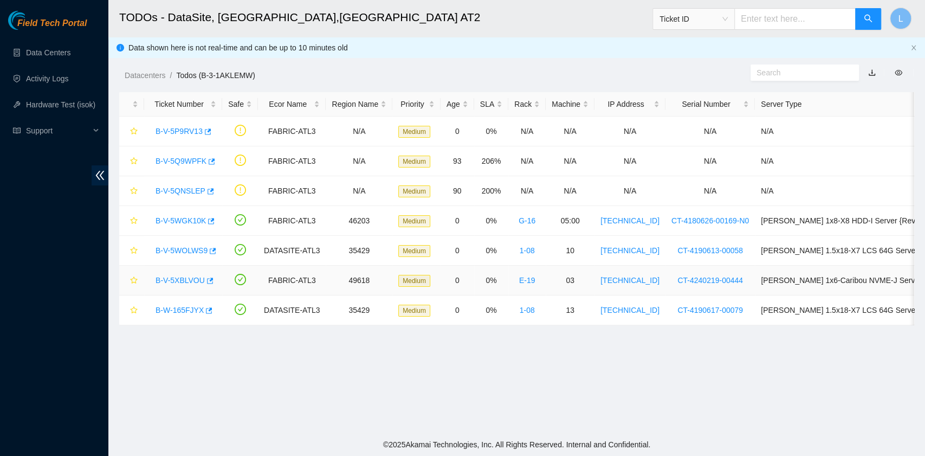
click at [183, 277] on link "B-V-5XBLVOU" at bounding box center [179, 280] width 49 height 9
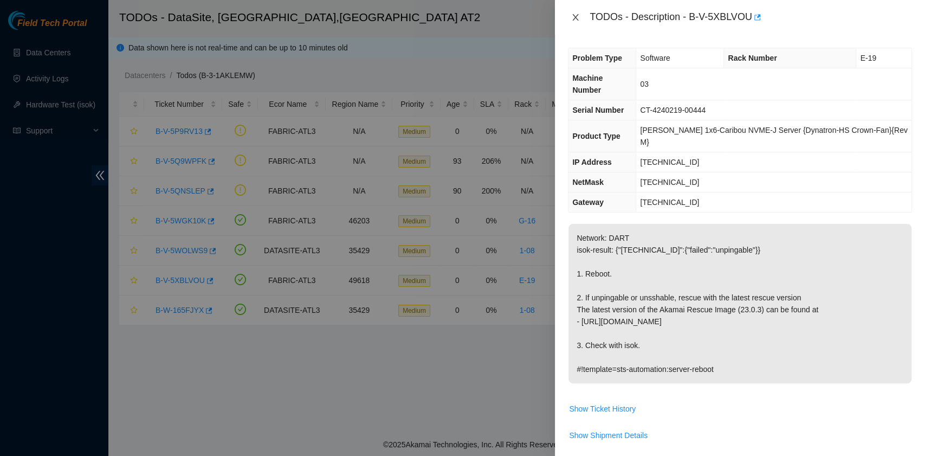
click at [574, 16] on icon "close" at bounding box center [576, 17] width 6 height 6
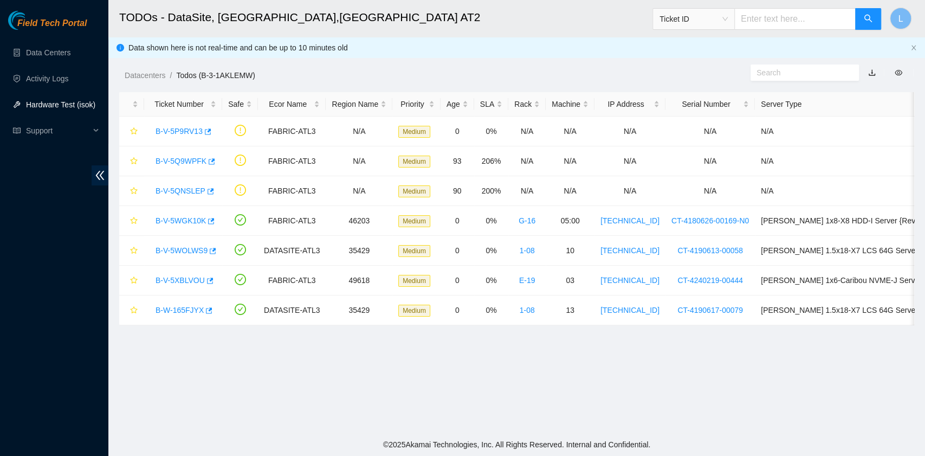
click at [38, 109] on link "Hardware Test (isok)" at bounding box center [60, 104] width 69 height 9
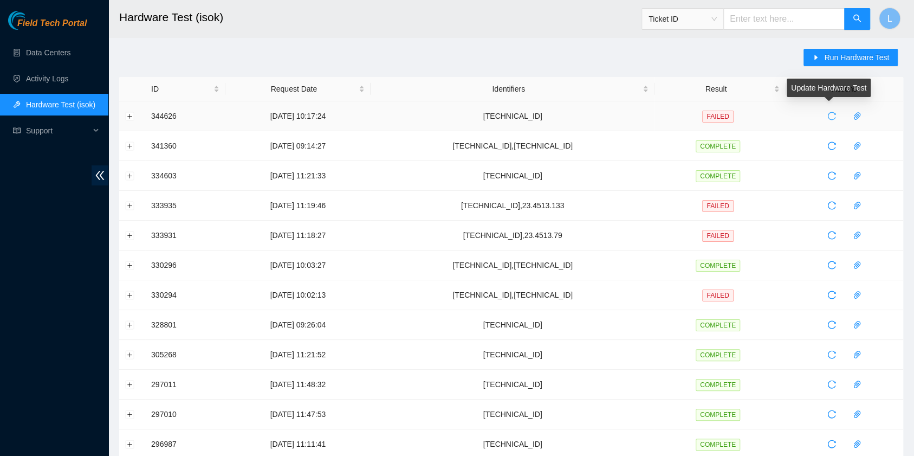
click at [827, 114] on icon "reload" at bounding box center [831, 116] width 9 height 9
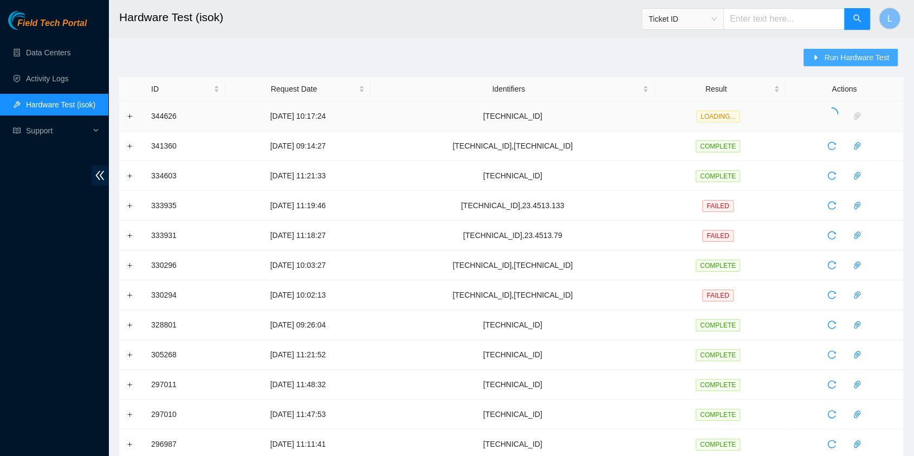
click at [827, 60] on span "Run Hardware Test" at bounding box center [856, 57] width 65 height 12
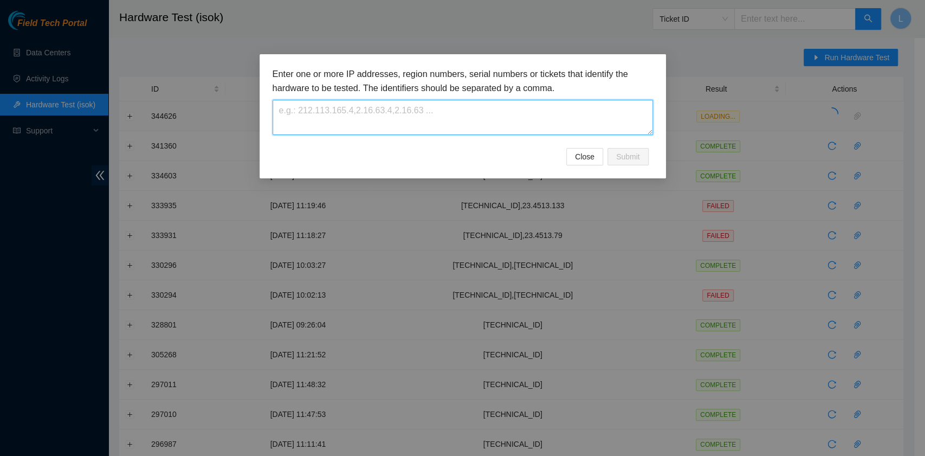
click at [463, 107] on textarea at bounding box center [462, 117] width 380 height 35
paste textarea "[URL]: passed: ok"
drag, startPoint x: 402, startPoint y: 112, endPoint x: 264, endPoint y: 105, distance: 138.3
click at [264, 105] on div "Enter one or more IP addresses, region numbers, serial numbers or tickets that …" at bounding box center [462, 116] width 406 height 124
paste textarea "54.31.198"
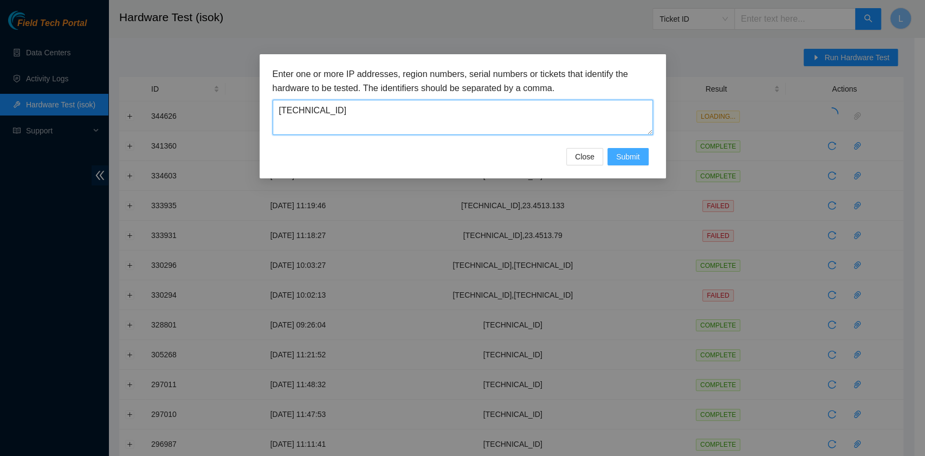
type textarea "23.54.31.198"
click at [625, 155] on span "Submit" at bounding box center [628, 157] width 24 height 12
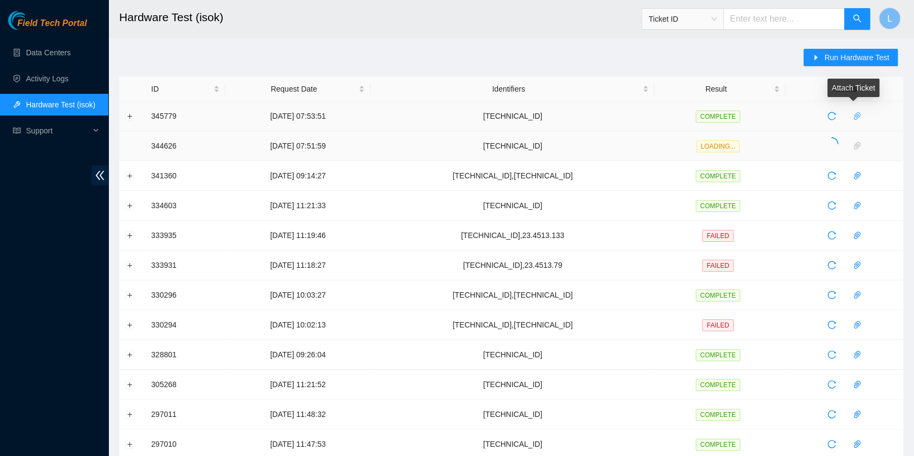
click at [853, 117] on icon "paper-clip" at bounding box center [857, 116] width 9 height 9
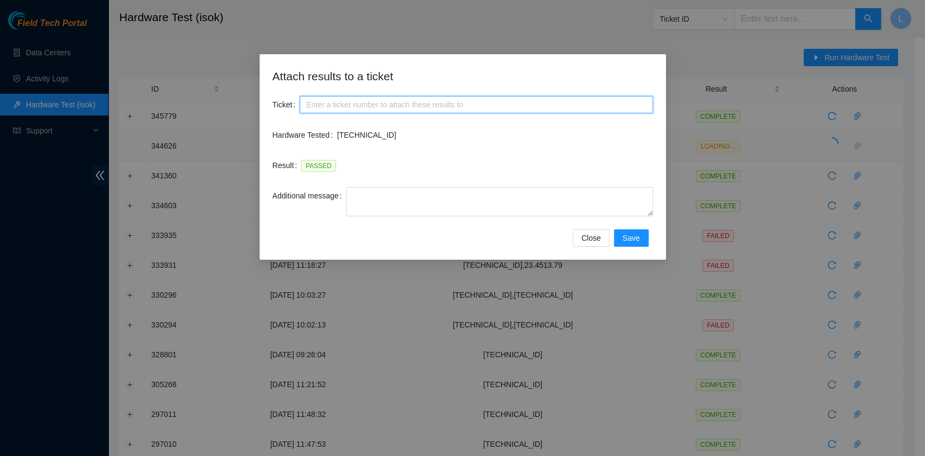
click at [425, 106] on input "Ticket" at bounding box center [476, 104] width 353 height 17
paste input "B-V-5XBWBC6"
type input "B-V-5XBWBC6"
click at [639, 238] on button "Save" at bounding box center [631, 237] width 35 height 17
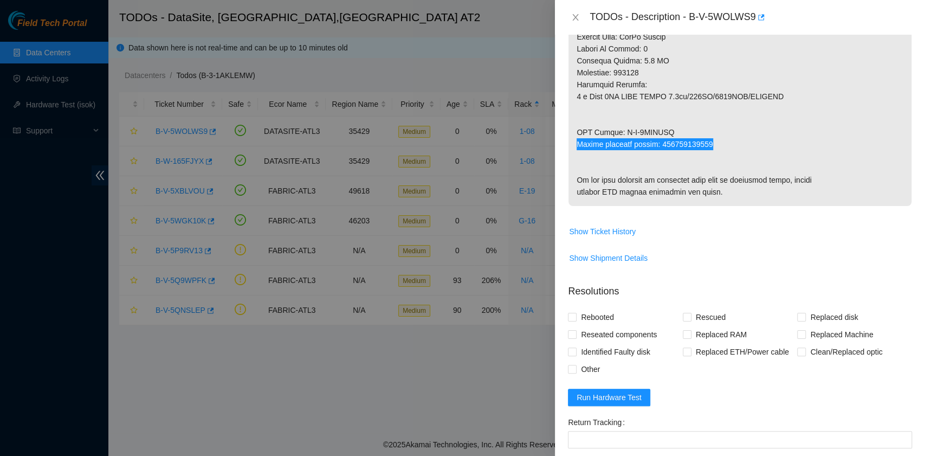
scroll to position [722, 0]
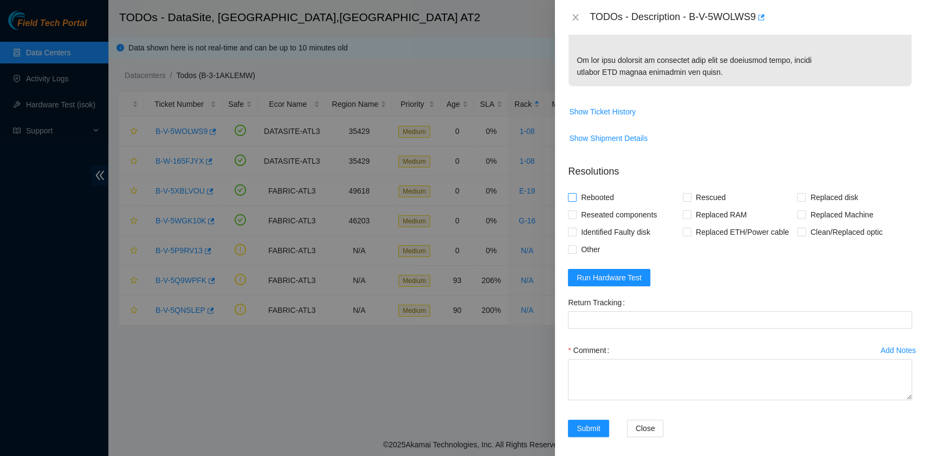
click at [602, 206] on span "Rebooted" at bounding box center [597, 196] width 42 height 17
click at [575, 200] on input "Rebooted" at bounding box center [572, 197] width 8 height 8
checkbox input "true"
click at [682, 201] on span at bounding box center [686, 197] width 9 height 9
click at [682, 200] on input "Rescued" at bounding box center [686, 197] width 8 height 8
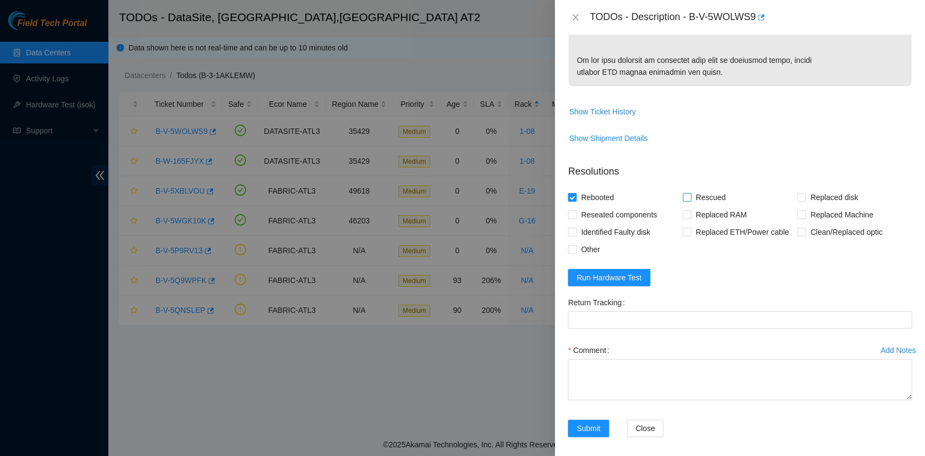
checkbox input "true"
click at [797, 201] on span at bounding box center [801, 197] width 9 height 9
click at [797, 200] on input "Replaced disk" at bounding box center [801, 197] width 8 height 8
checkbox input "true"
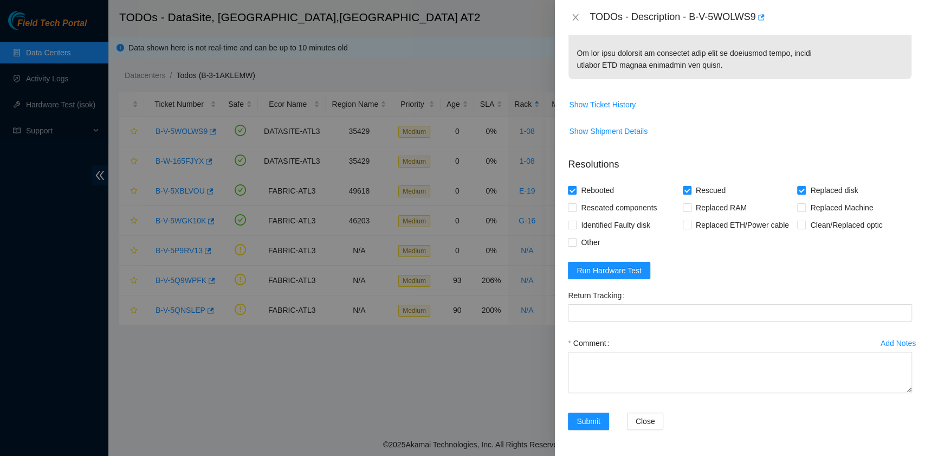
scroll to position [786, 0]
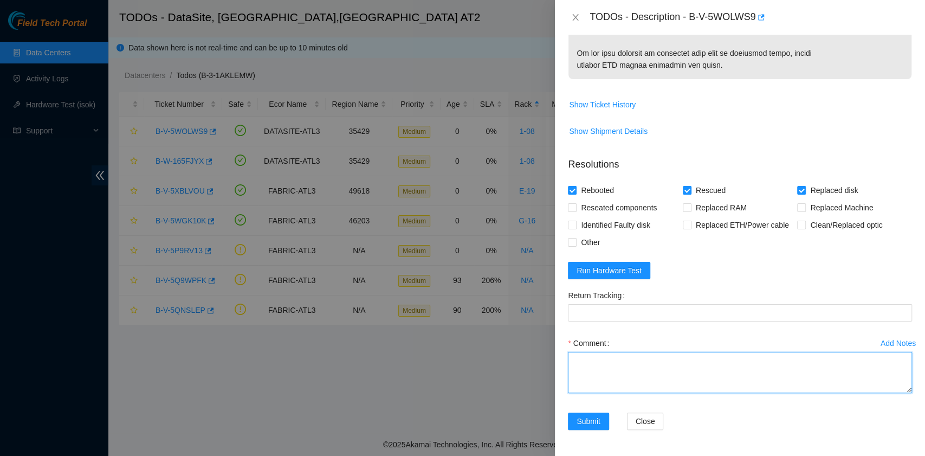
click at [652, 357] on textarea "Comment" at bounding box center [740, 372] width 344 height 41
paste textarea "B-V-5WOLWS9 rack# 1-08 machine# 10 Replaced drive ZC1BEM5A with Z1Z7MVQY Return…"
drag, startPoint x: 714, startPoint y: 359, endPoint x: 658, endPoint y: 361, distance: 56.4
click at [658, 361] on textarea "B-V-5WOLWS9 rack# 1-08 machine# 10 Replaced drive ZC1BEM5A with Z1Z7MVQY Return…" at bounding box center [740, 372] width 344 height 41
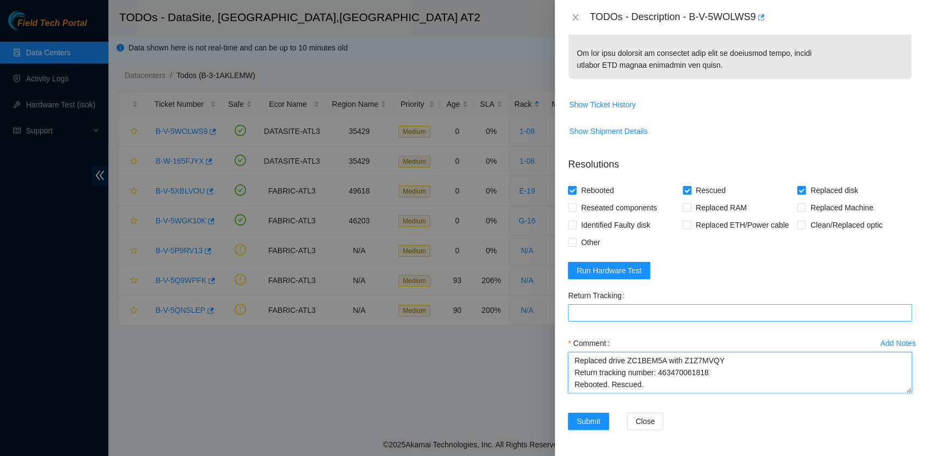
type textarea "B-V-5WOLWS9 rack# 1-08 machine# 10 Replaced drive ZC1BEM5A with Z1Z7MVQY Return…"
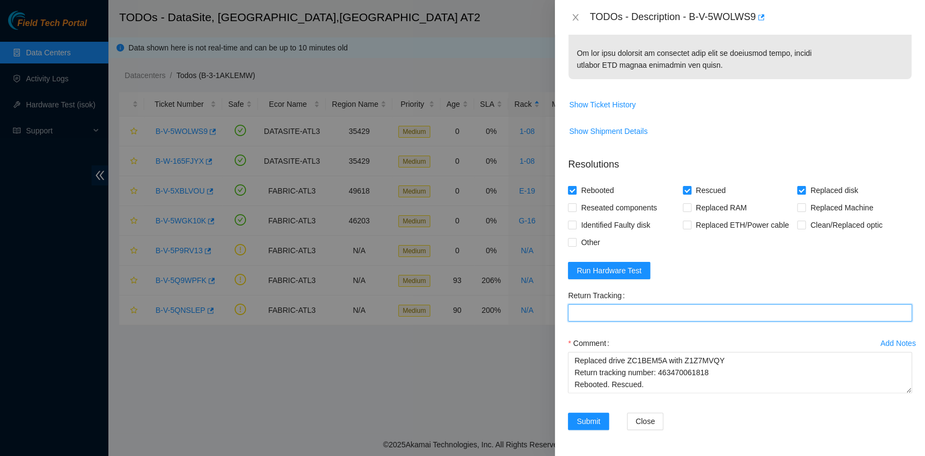
click at [655, 316] on Tracking "Return Tracking" at bounding box center [740, 312] width 344 height 17
paste Tracking "463470061818"
type Tracking "463470061818"
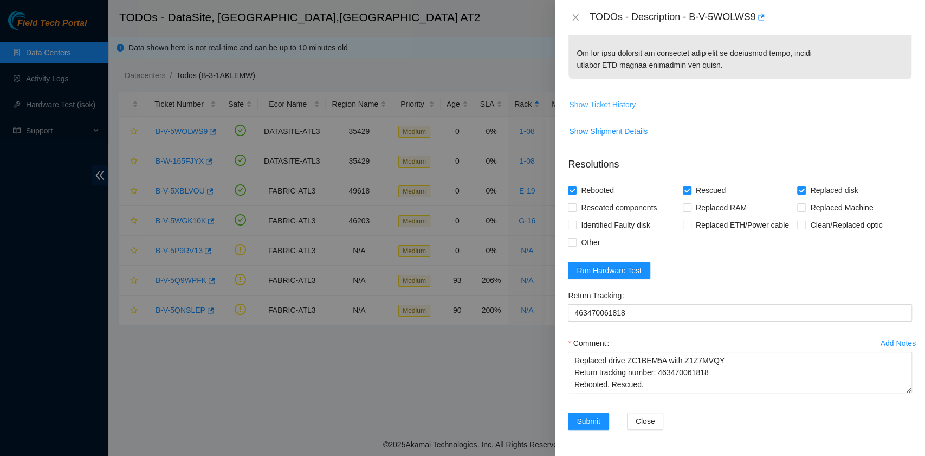
click at [606, 106] on span "Show Ticket History" at bounding box center [602, 105] width 67 height 12
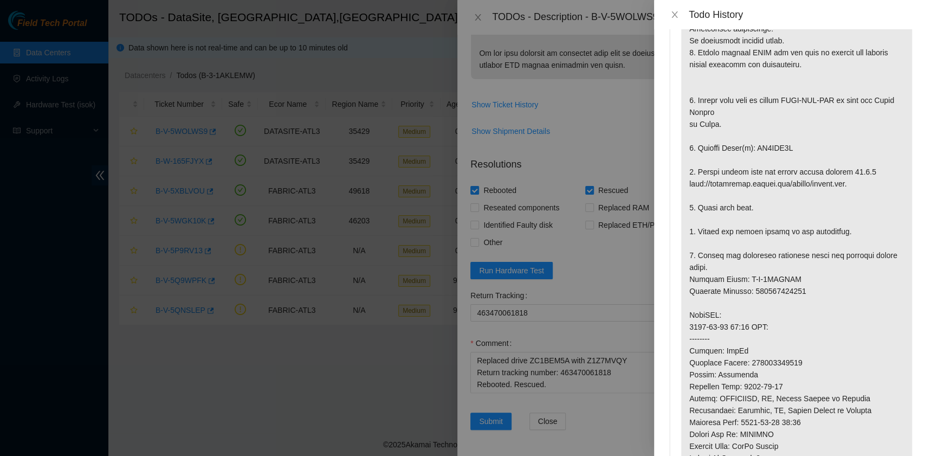
scroll to position [0, 0]
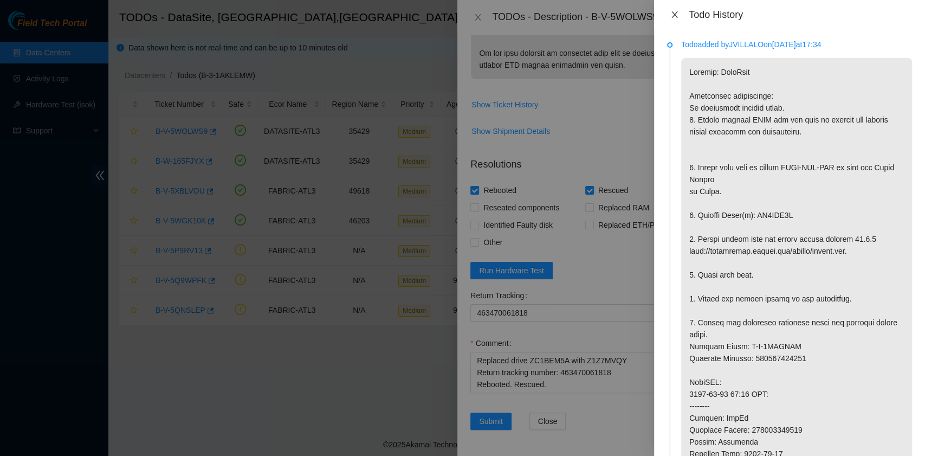
click at [674, 16] on icon "close" at bounding box center [674, 14] width 9 height 9
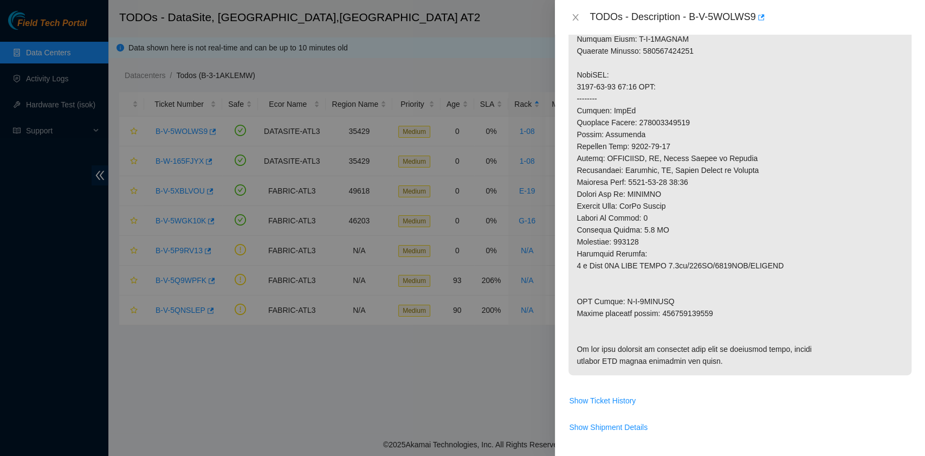
scroll to position [786, 0]
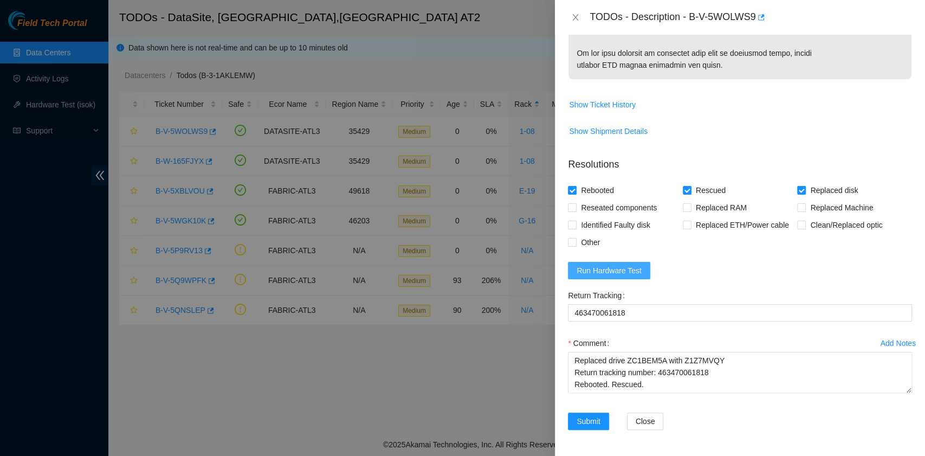
click at [632, 270] on span "Run Hardware Test" at bounding box center [608, 270] width 65 height 12
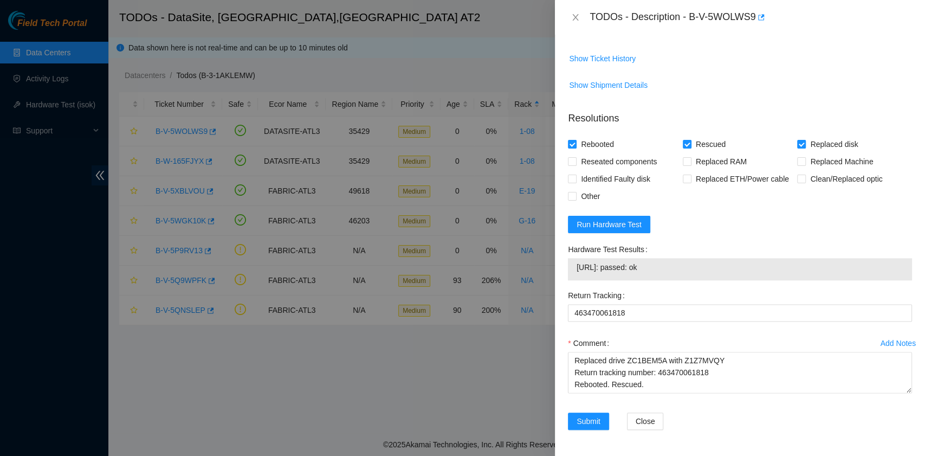
scroll to position [833, 0]
drag, startPoint x: 684, startPoint y: 266, endPoint x: 568, endPoint y: 269, distance: 115.9
click at [568, 269] on div "23.11.228.196: passed: ok" at bounding box center [740, 269] width 344 height 22
copy tbody "23.11.228.196: passed: ok"
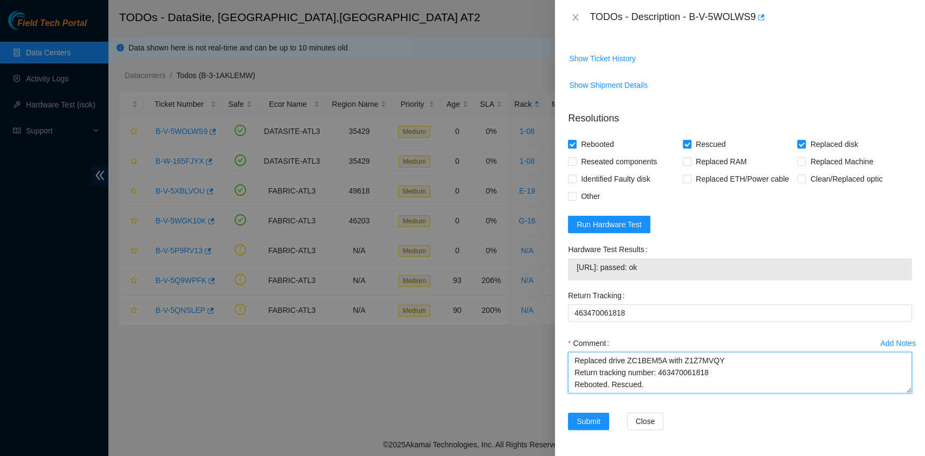
click at [609, 383] on textarea "B-V-5WOLWS9 rack# 1-08 machine# 10 Replaced drive ZC1BEM5A with Z1Z7MVQY Return…" at bounding box center [740, 372] width 344 height 41
paste textarea "23.11.228.196: passed: ok"
type textarea "B-V-5WOLWS9 rack# 1-08 machine# 10 Replaced drive ZC1BEM5A with Z1Z7MVQY Return…"
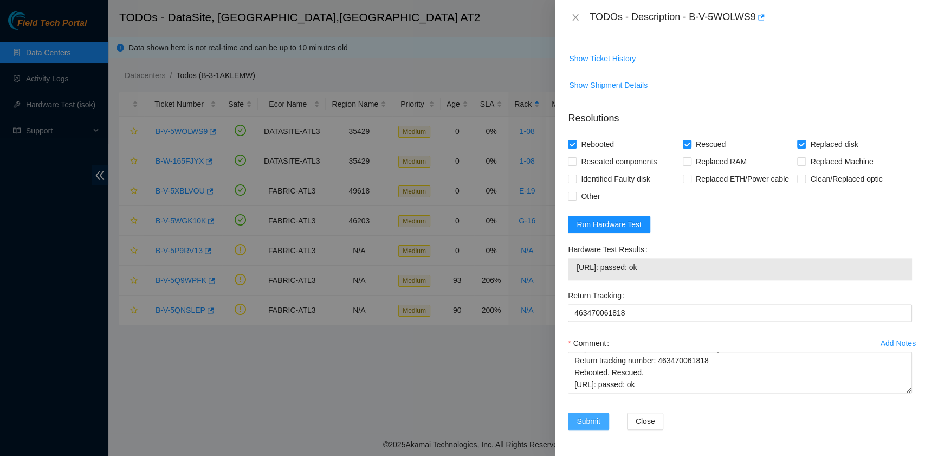
click at [592, 425] on span "Submit" at bounding box center [588, 421] width 24 height 12
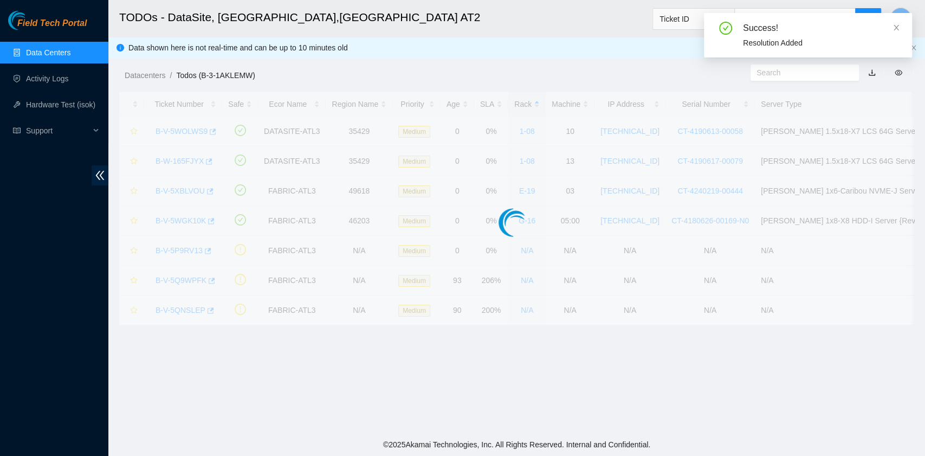
scroll to position [275, 0]
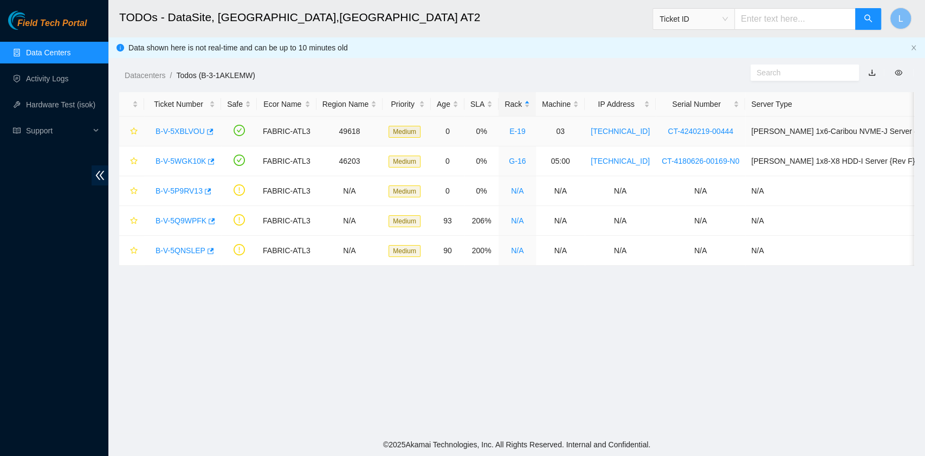
click at [177, 130] on link "B-V-5XBLVOU" at bounding box center [179, 131] width 49 height 9
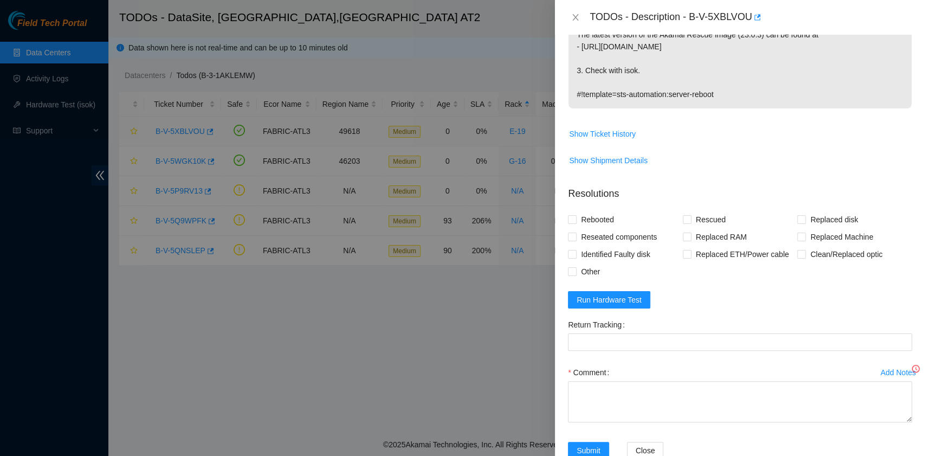
scroll to position [278, 0]
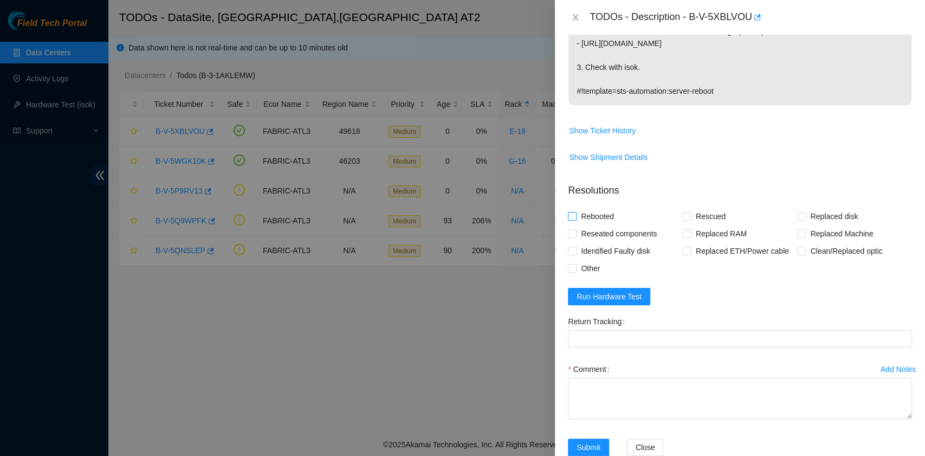
click at [595, 207] on span "Rebooted" at bounding box center [597, 215] width 42 height 17
click at [575, 212] on input "Rebooted" at bounding box center [572, 216] width 8 height 8
checkbox input "true"
click at [682, 212] on input "Rescued" at bounding box center [686, 216] width 8 height 8
checkbox input "true"
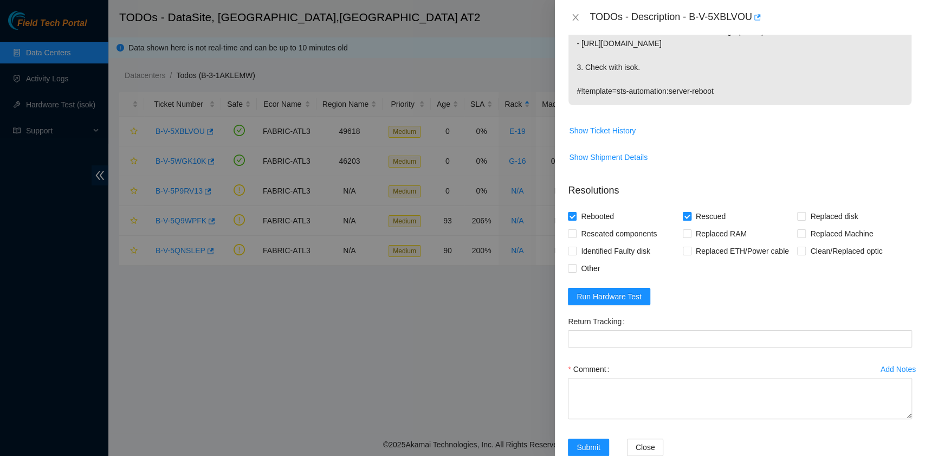
scroll to position [0, 0]
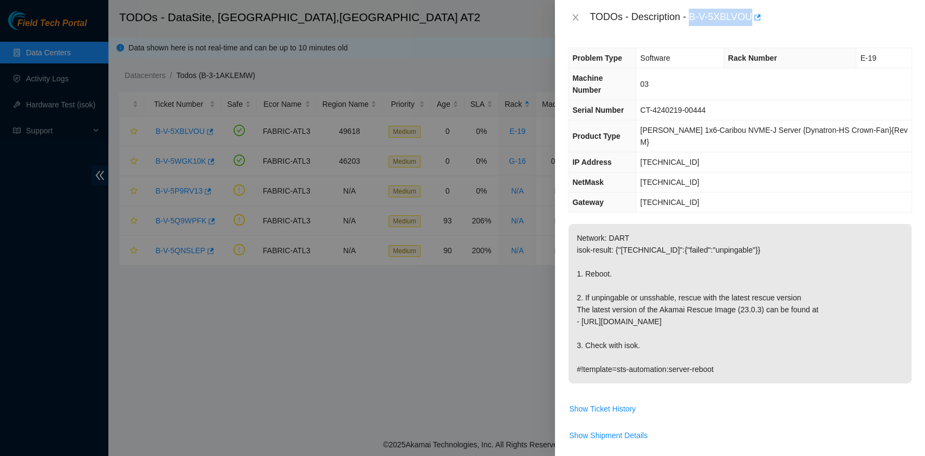
drag, startPoint x: 690, startPoint y: 17, endPoint x: 749, endPoint y: 22, distance: 59.8
click at [749, 22] on div "TODOs - Description - B-V-5XBLVOU" at bounding box center [750, 17] width 322 height 17
copy div "B-V-5XBLVOU"
click at [810, 172] on td "255.255.255.224" at bounding box center [773, 182] width 275 height 20
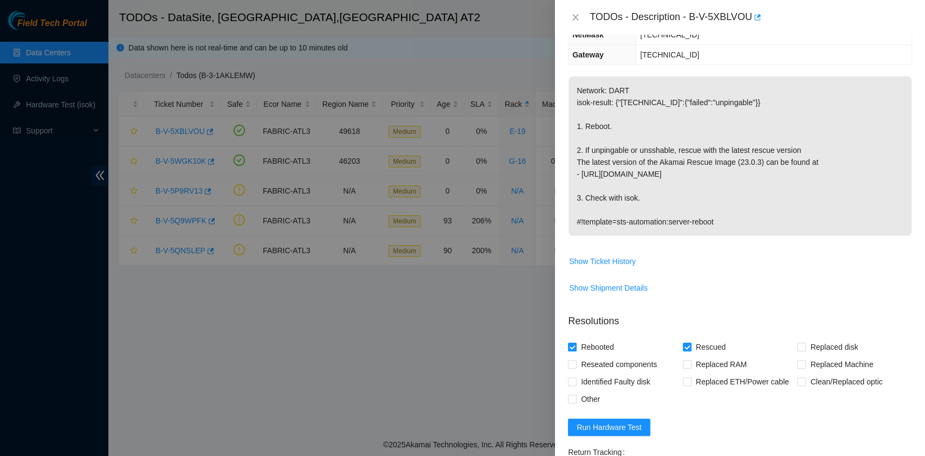
scroll to position [217, 0]
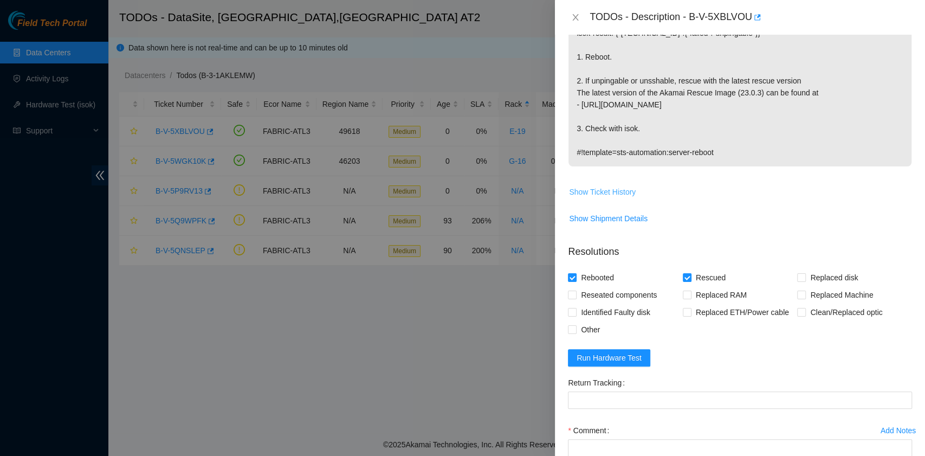
click at [608, 186] on span "Show Ticket History" at bounding box center [602, 192] width 67 height 12
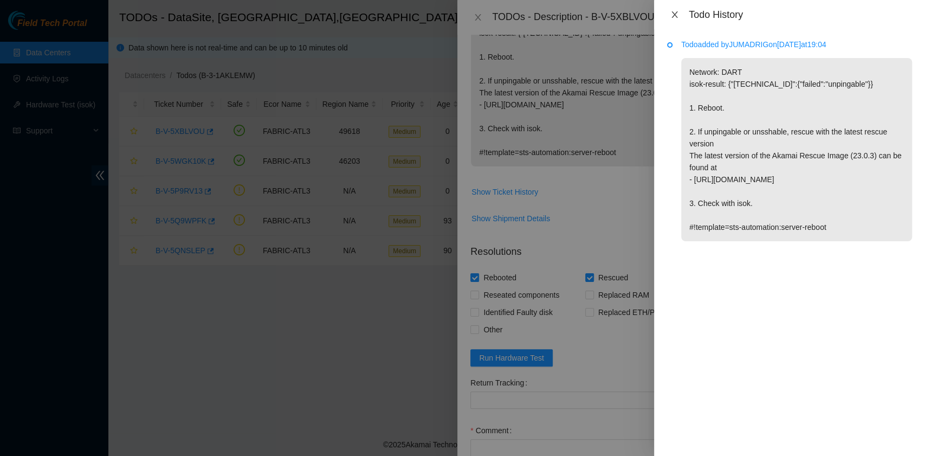
click at [677, 18] on icon "close" at bounding box center [674, 14] width 9 height 9
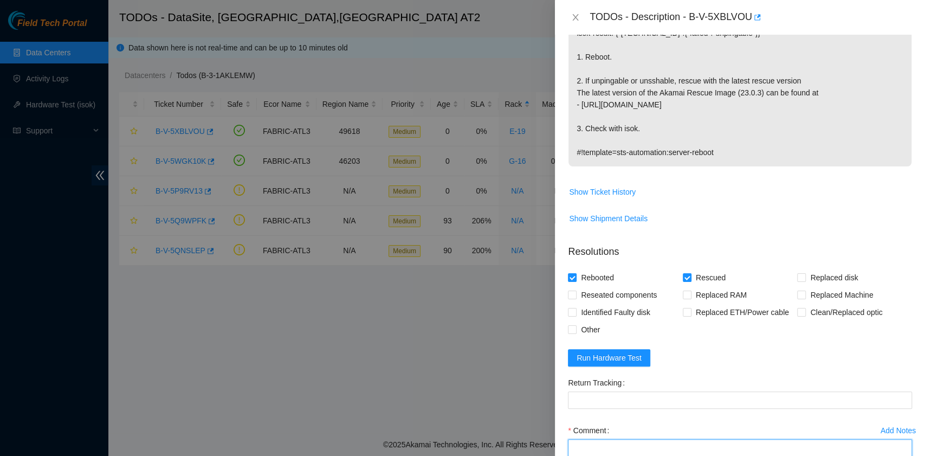
click at [625, 439] on textarea "Comment" at bounding box center [740, 459] width 344 height 41
paste textarea "B-V-5XBLVOU rack# E-19 machine# 03 Rebooted. Rescued."
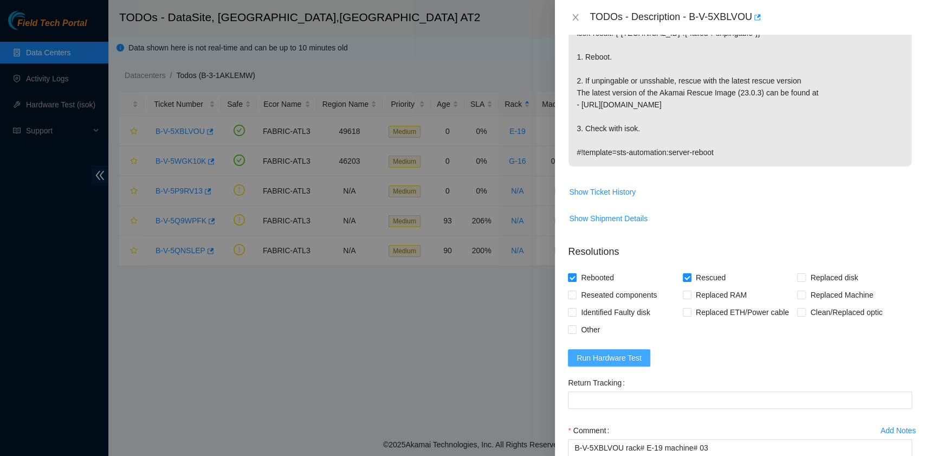
click at [601, 352] on span "Run Hardware Test" at bounding box center [608, 358] width 65 height 12
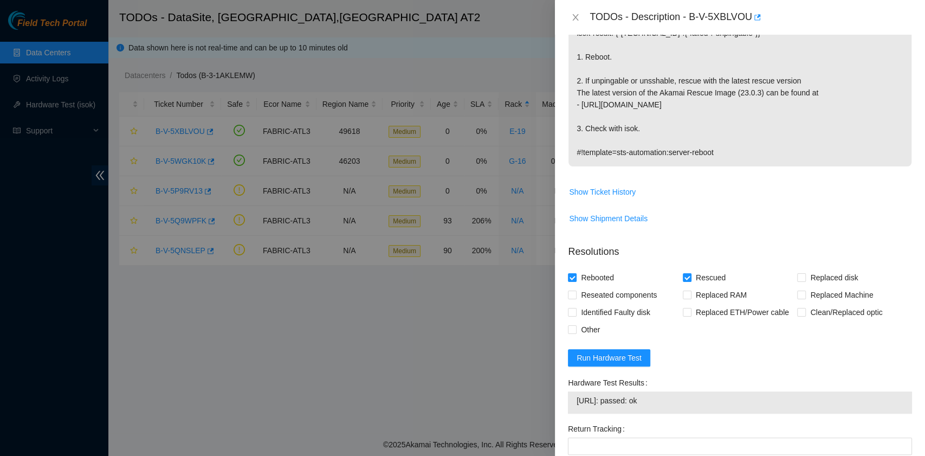
drag, startPoint x: 680, startPoint y: 377, endPoint x: 569, endPoint y: 381, distance: 111.1
click at [569, 391] on div "184.27.176.134: passed: ok" at bounding box center [740, 402] width 344 height 22
copy tbody "184.27.176.134: passed: ok"
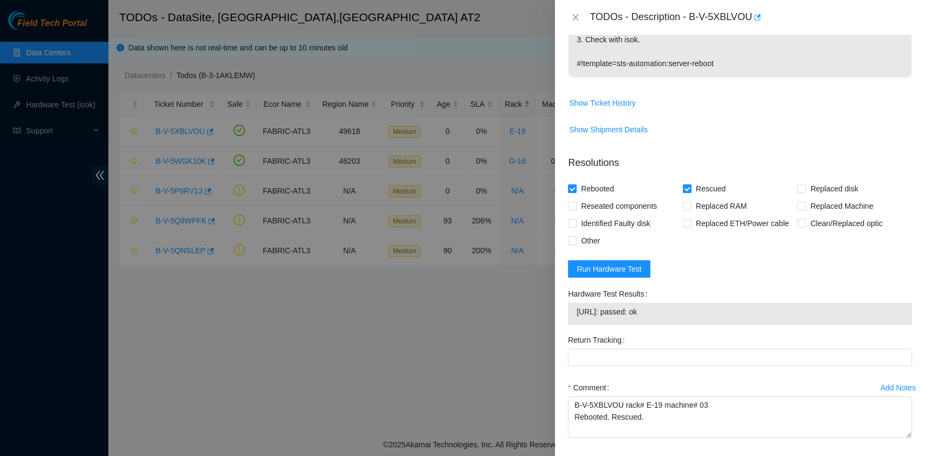
scroll to position [324, 0]
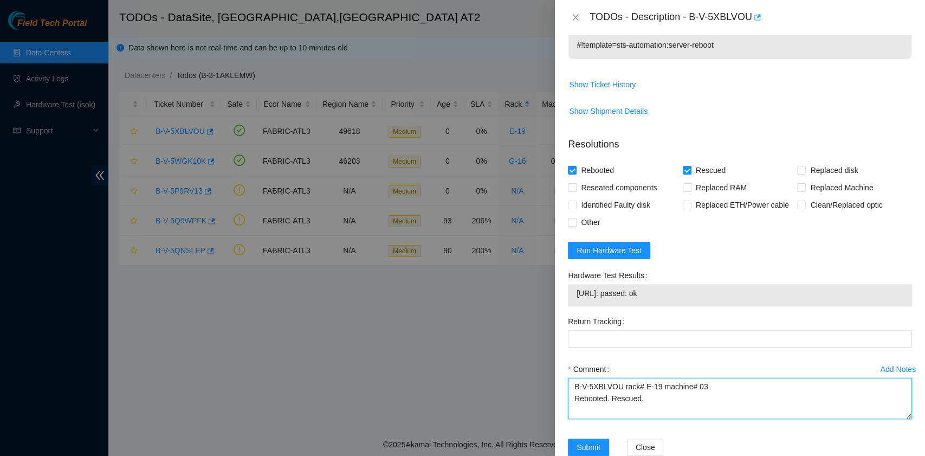
click at [621, 386] on textarea "B-V-5XBLVOU rack# E-19 machine# 03 Rebooted. Rescued." at bounding box center [740, 398] width 344 height 41
paste textarea "184.27.176.134: passed: ok"
type textarea "B-V-5XBLVOU rack# E-19 machine# 03 Rebooted. Rescued. 184.27.176.134: passed: ok"
click at [592, 441] on span "Submit" at bounding box center [588, 447] width 24 height 12
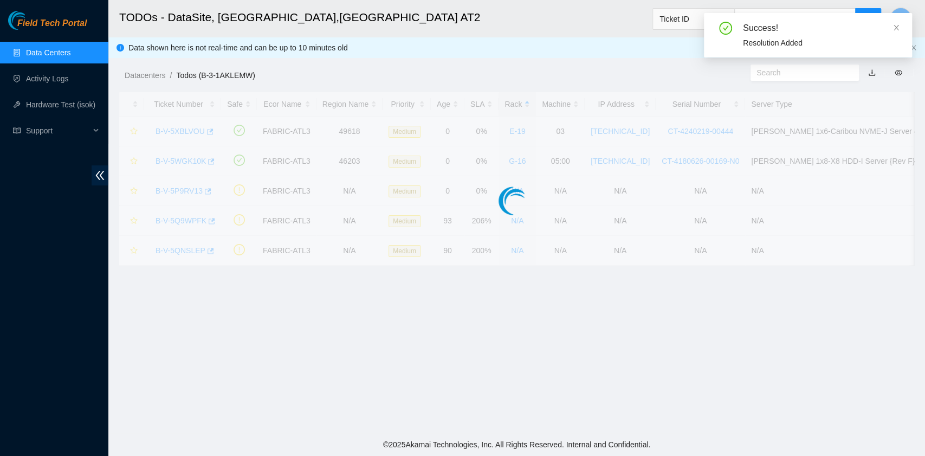
scroll to position [275, 0]
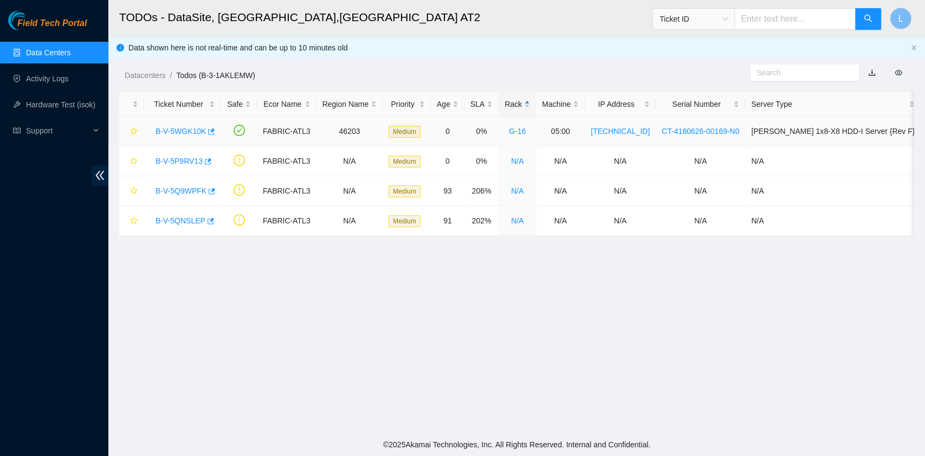
click at [174, 129] on link "B-V-5WGK10K" at bounding box center [180, 131] width 50 height 9
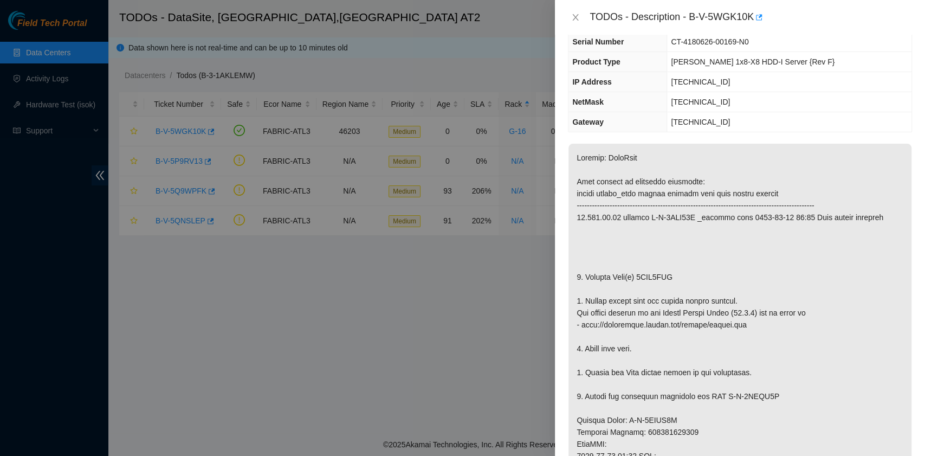
scroll to position [0, 0]
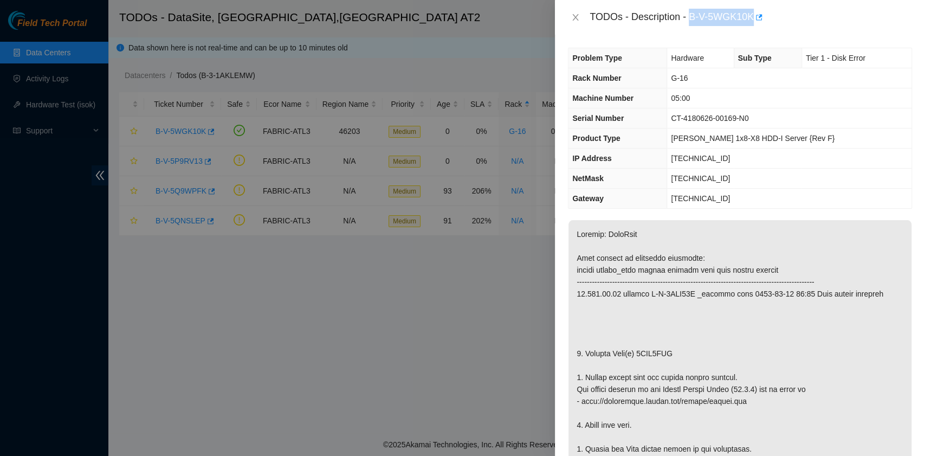
drag, startPoint x: 691, startPoint y: 21, endPoint x: 752, endPoint y: 22, distance: 61.2
click at [752, 22] on div "TODOs - Description - B-V-5WGK10K" at bounding box center [750, 17] width 322 height 17
copy div "B-V-5WGK10K"
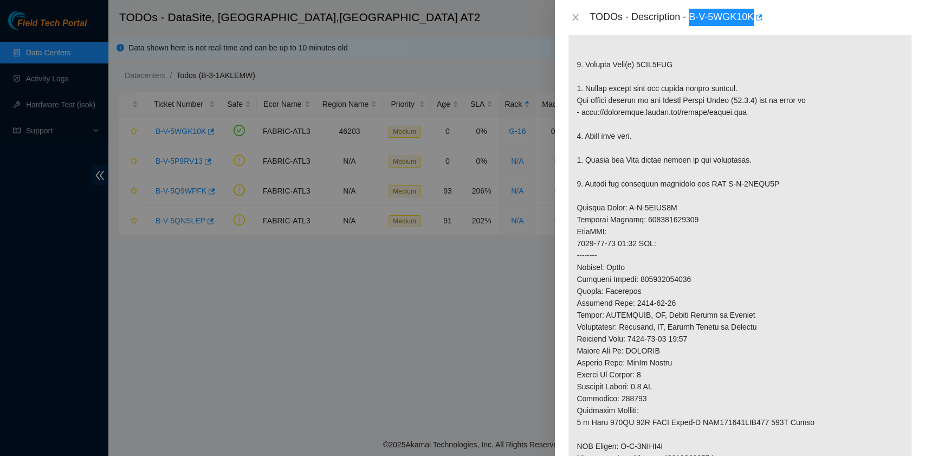
scroll to position [505, 0]
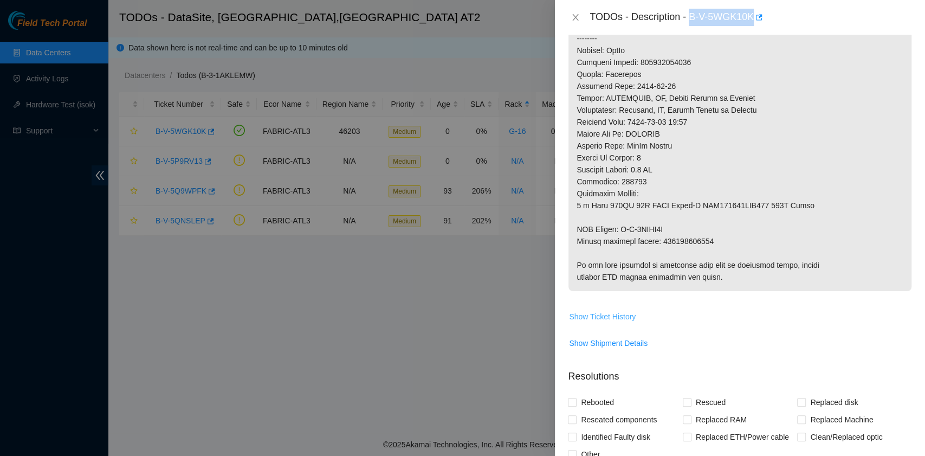
click at [615, 316] on span "Show Ticket History" at bounding box center [602, 316] width 67 height 12
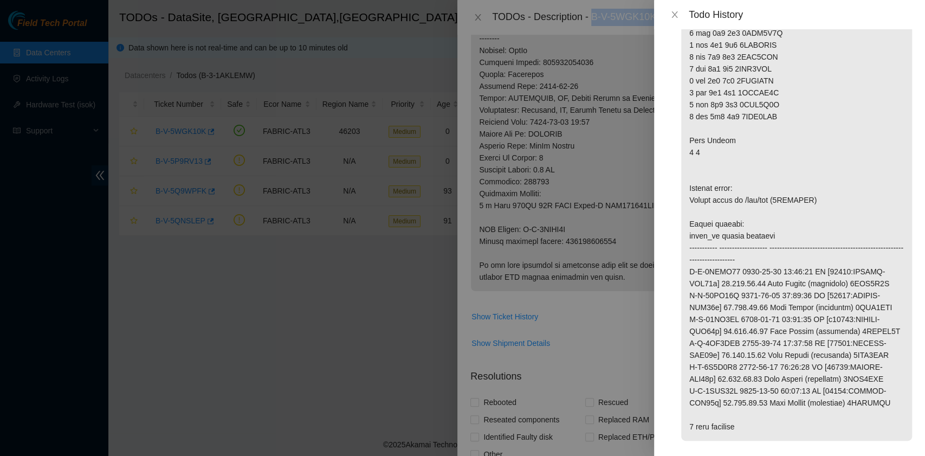
scroll to position [1943, 0]
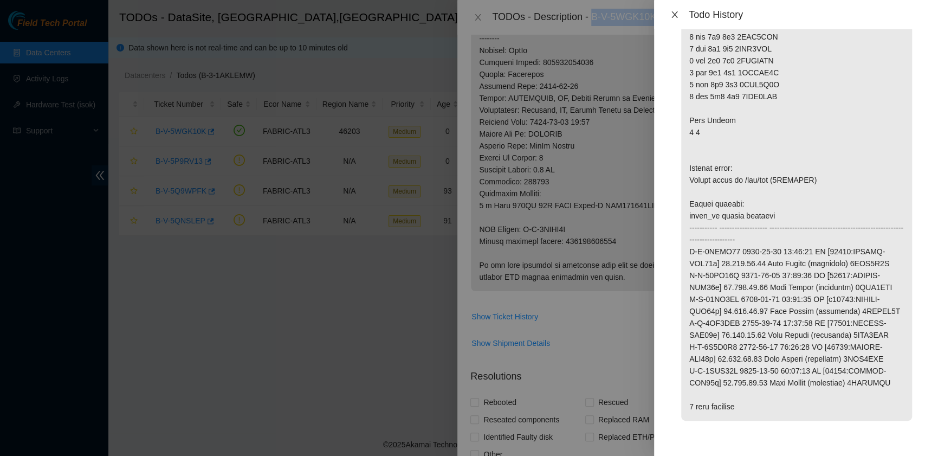
click at [677, 16] on icon "close" at bounding box center [674, 14] width 9 height 9
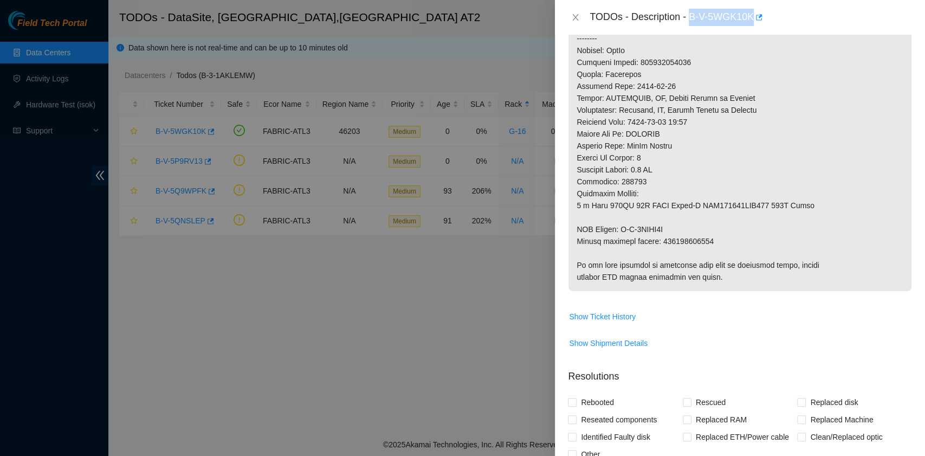
scroll to position [72, 0]
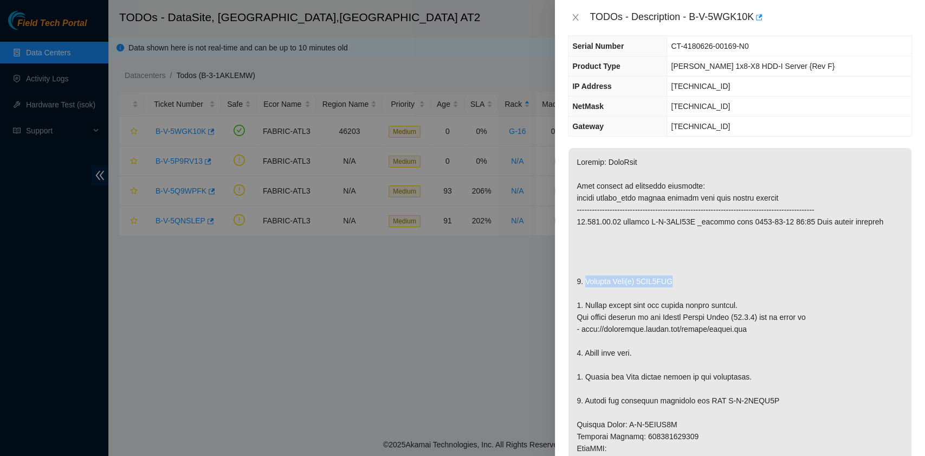
drag, startPoint x: 683, startPoint y: 282, endPoint x: 584, endPoint y: 277, distance: 98.7
click at [584, 277] on p at bounding box center [739, 436] width 343 height 576
copy p "Replace Disk(s) 0DGV9BWH"
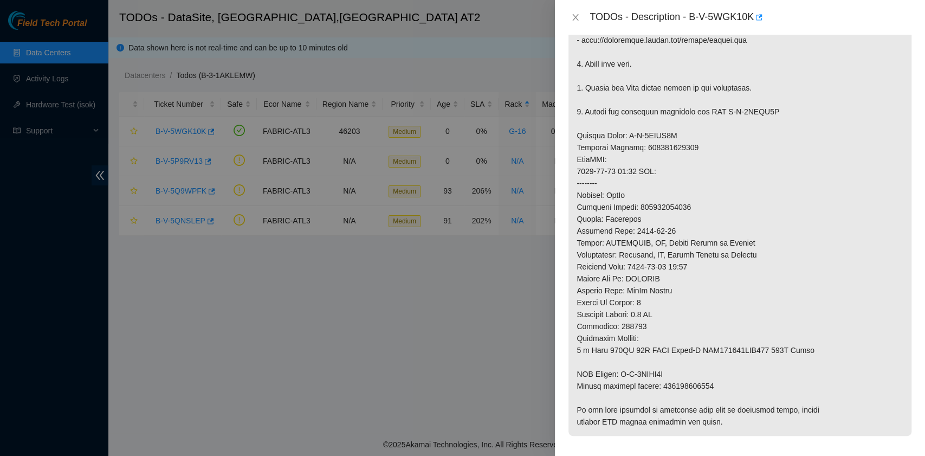
scroll to position [433, 0]
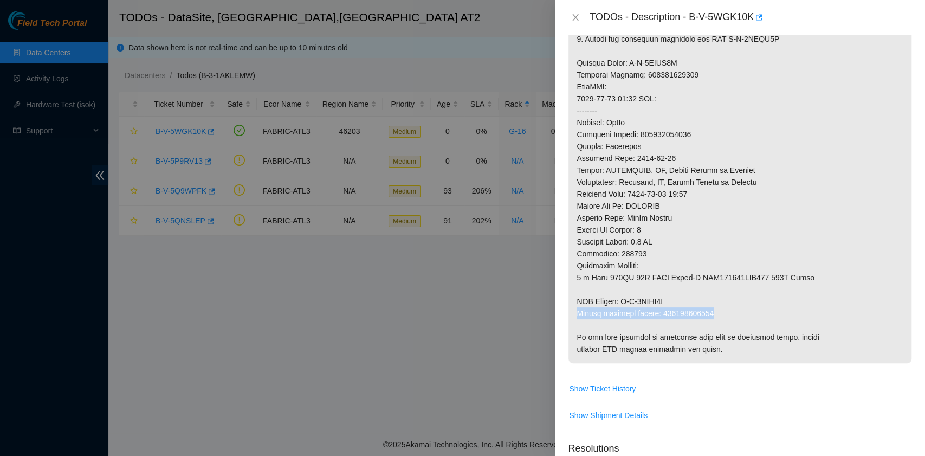
drag, startPoint x: 577, startPoint y: 311, endPoint x: 717, endPoint y: 314, distance: 139.8
click at [717, 314] on p at bounding box center [739, 75] width 343 height 576
copy p "Return tracking number: 463470061211"
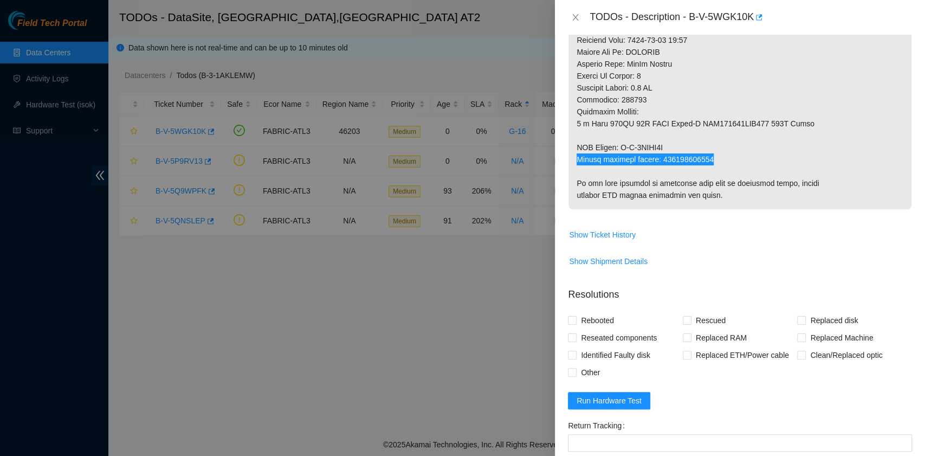
scroll to position [650, 0]
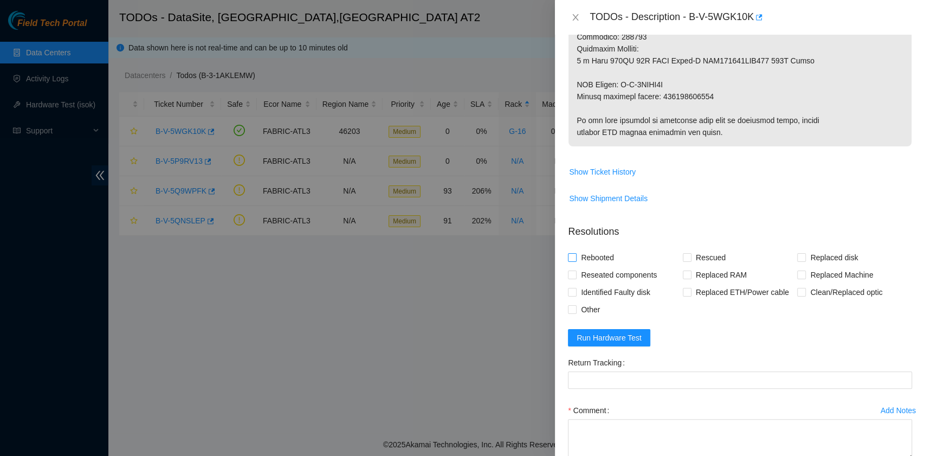
click at [601, 259] on span "Rebooted" at bounding box center [597, 257] width 42 height 17
click at [575, 259] on input "Rebooted" at bounding box center [572, 257] width 8 height 8
checkbox input "true"
click at [683, 261] on label "Rescued" at bounding box center [705, 257] width 47 height 17
click at [683, 261] on input "Rescued" at bounding box center [686, 257] width 8 height 8
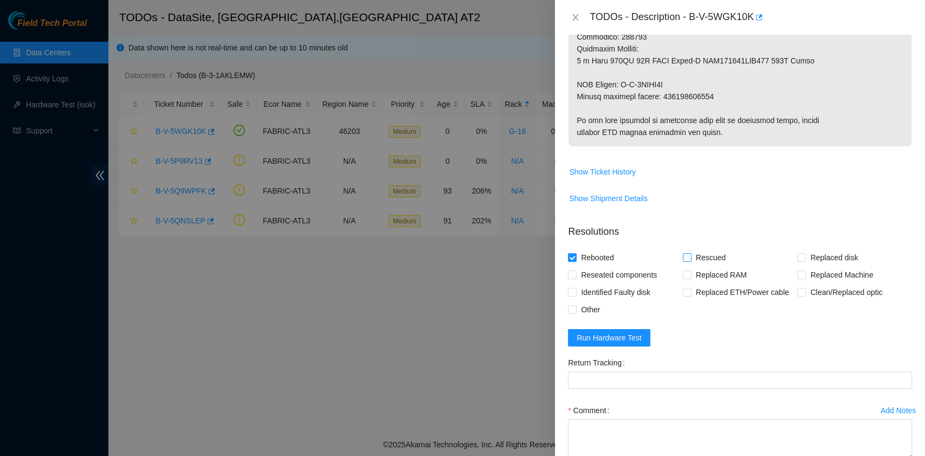
checkbox input "true"
click at [797, 258] on input "Replaced disk" at bounding box center [801, 257] width 8 height 8
checkbox input "true"
click at [602, 172] on span "Show Ticket History" at bounding box center [602, 172] width 67 height 12
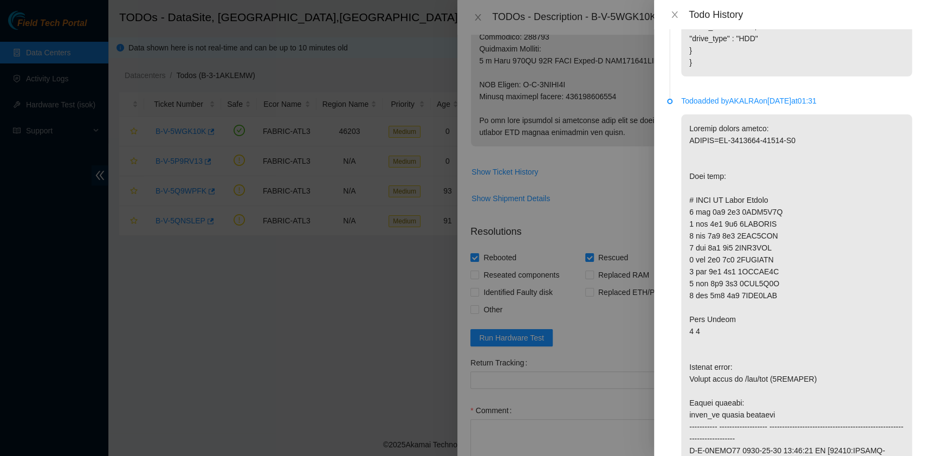
scroll to position [1943, 0]
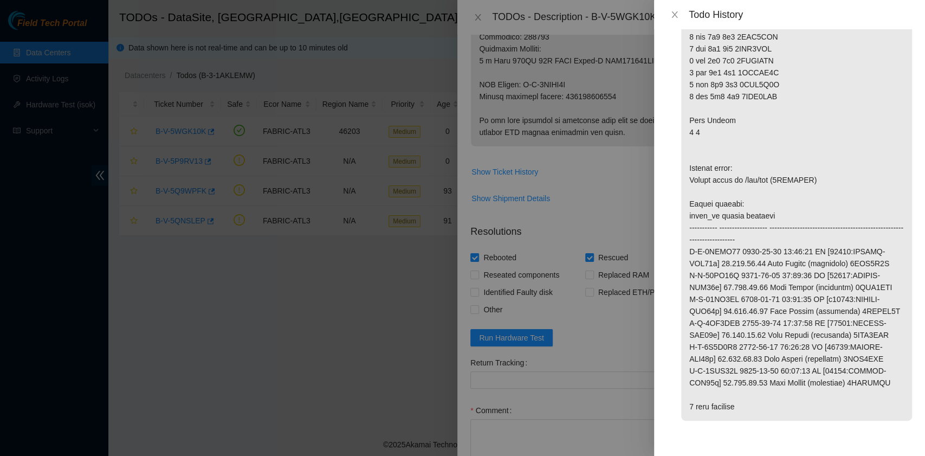
click at [677, 9] on div "Todo History" at bounding box center [789, 15] width 245 height 12
click at [676, 13] on icon "close" at bounding box center [674, 14] width 9 height 9
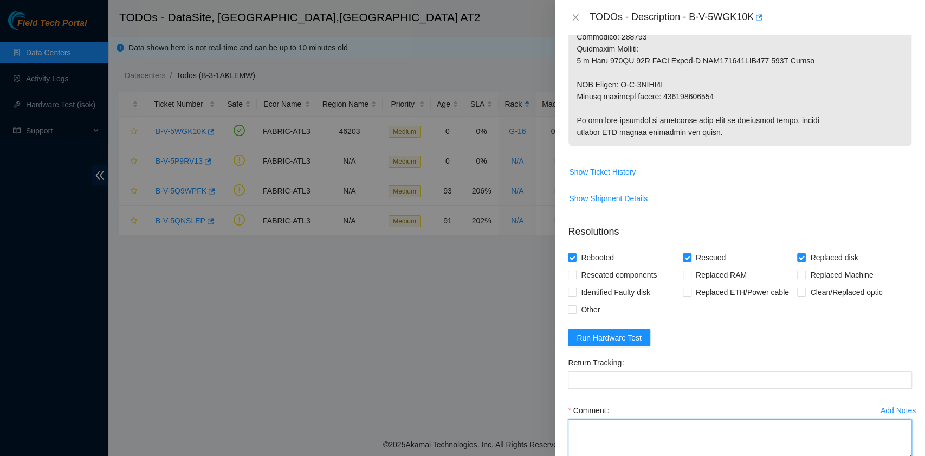
click at [601, 439] on textarea "Comment" at bounding box center [740, 439] width 344 height 41
paste textarea "B-V-5WGK10K rack# G-16 machine# 05:00 Replaced disk 0DGV9BWH with 05GKNDJB Retu…"
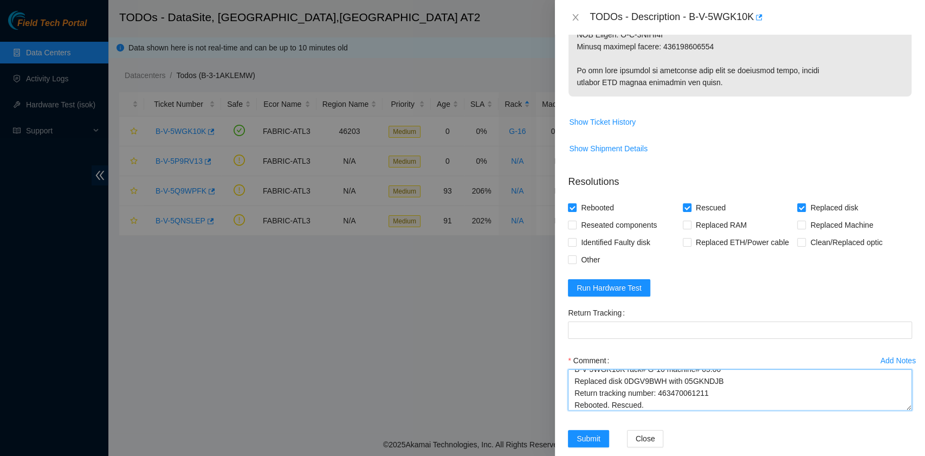
scroll to position [715, 0]
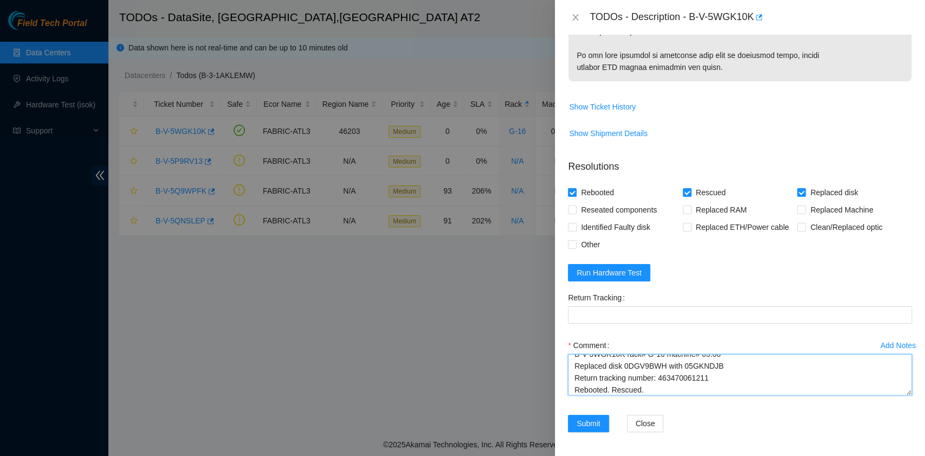
drag, startPoint x: 708, startPoint y: 378, endPoint x: 658, endPoint y: 377, distance: 50.9
click at [658, 377] on textarea "B-V-5WGK10K rack# G-16 machine# 05:00 Replaced disk 0DGV9BWH with 05GKNDJB Retu…" at bounding box center [740, 374] width 344 height 41
type textarea "B-V-5WGK10K rack# G-16 machine# 05:00 Replaced disk 0DGV9BWH with 05GKNDJB Retu…"
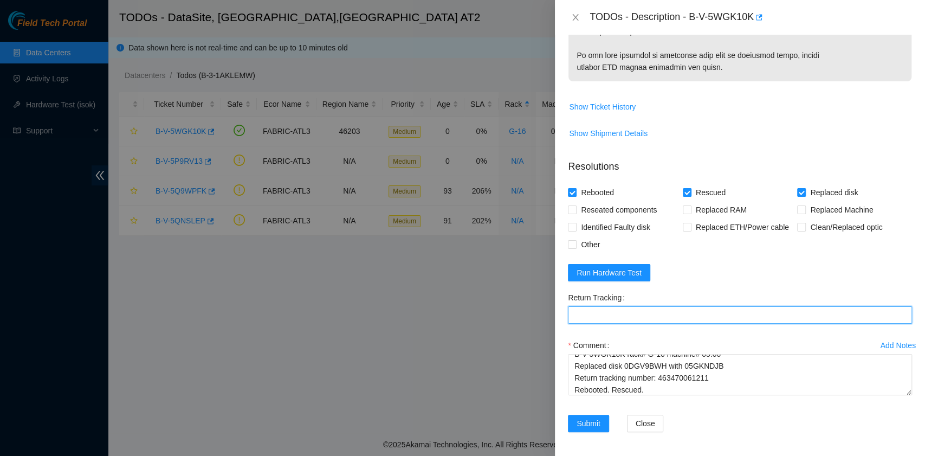
click at [637, 312] on Tracking "Return Tracking" at bounding box center [740, 314] width 344 height 17
paste Tracking "463470061211"
type Tracking "463470061211"
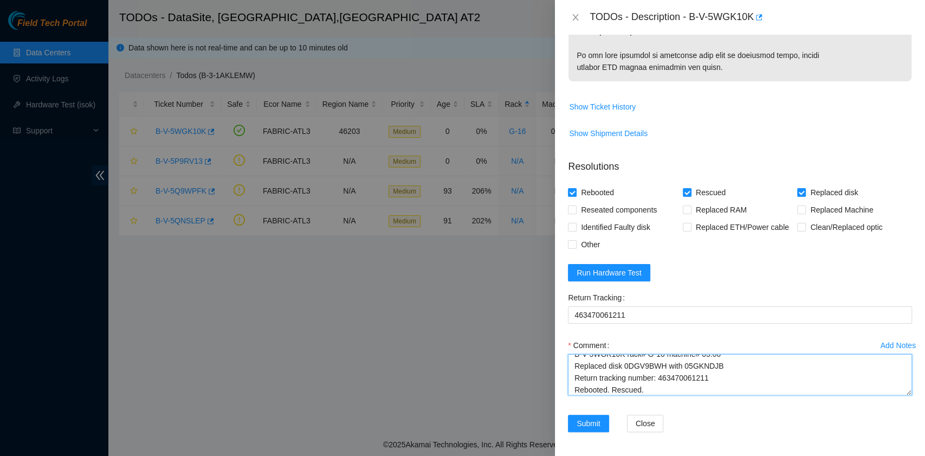
click at [695, 388] on textarea "B-V-5WGK10K rack# G-16 machine# 05:00 Replaced disk 0DGV9BWH with 05GKNDJB Retu…" at bounding box center [740, 374] width 344 height 41
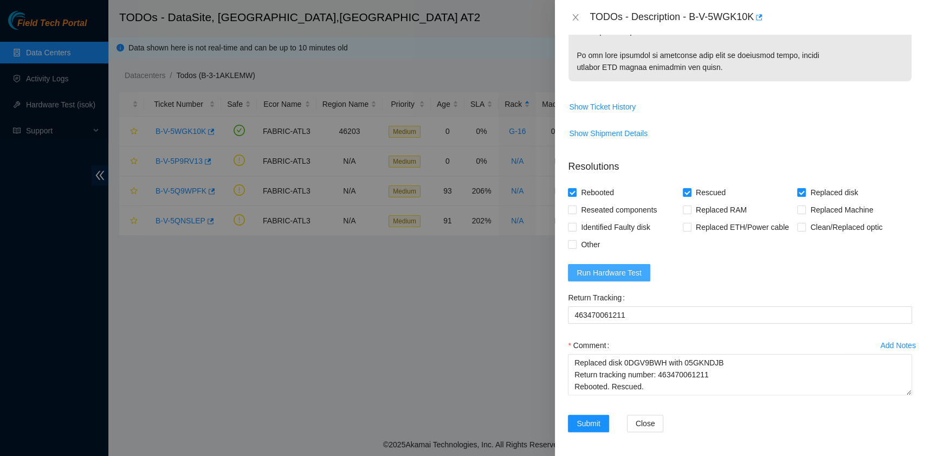
click at [634, 266] on span "Run Hardware Test" at bounding box center [608, 272] width 65 height 12
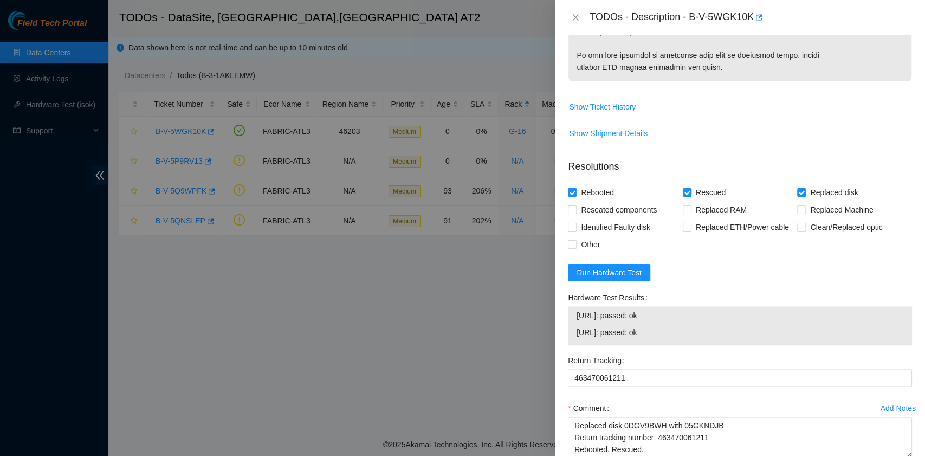
drag, startPoint x: 661, startPoint y: 329, endPoint x: 573, endPoint y: 316, distance: 88.6
click at [573, 316] on div "23.220.74.76: passed: ok 23.220.74.77: passed: ok" at bounding box center [740, 325] width 344 height 39
copy tbody "23.220.74.76: passed: ok 23.220.74.77: passed: ok"
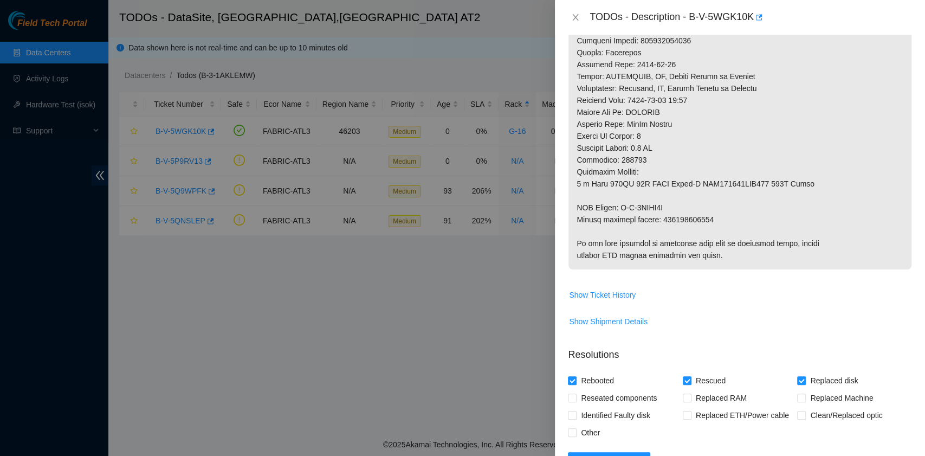
scroll to position [778, 0]
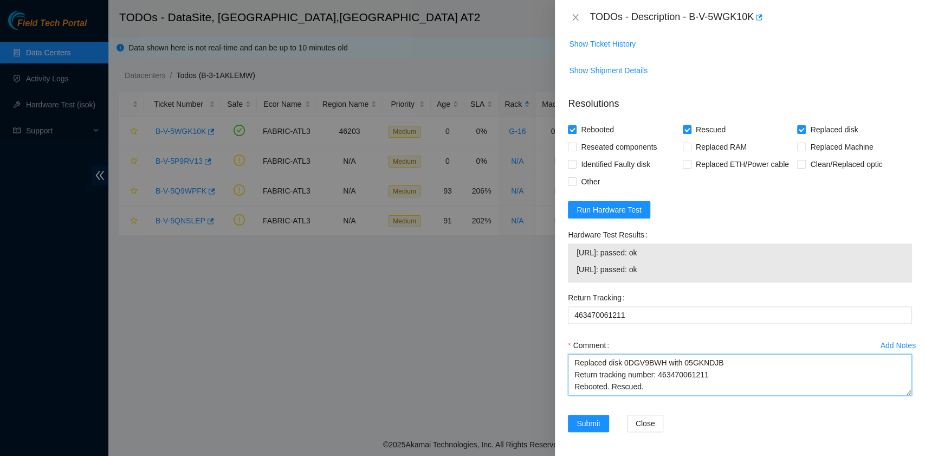
click at [615, 384] on textarea "B-V-5WGK10K rack# G-16 machine# 05:00 Replaced disk 0DGV9BWH with 05GKNDJB Retu…" at bounding box center [740, 374] width 344 height 41
paste textarea "23.220.74.76: passed: ok 23.220.74.77: passed: ok"
type textarea "B-V-5WGK10K rack# G-16 machine# 05:00 Replaced disk 0DGV9BWH with 05GKNDJB Retu…"
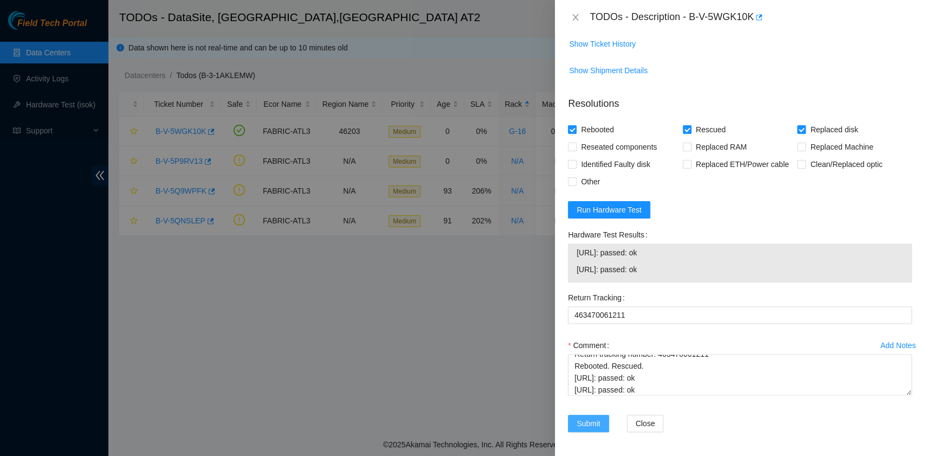
click at [587, 418] on span "Submit" at bounding box center [588, 423] width 24 height 12
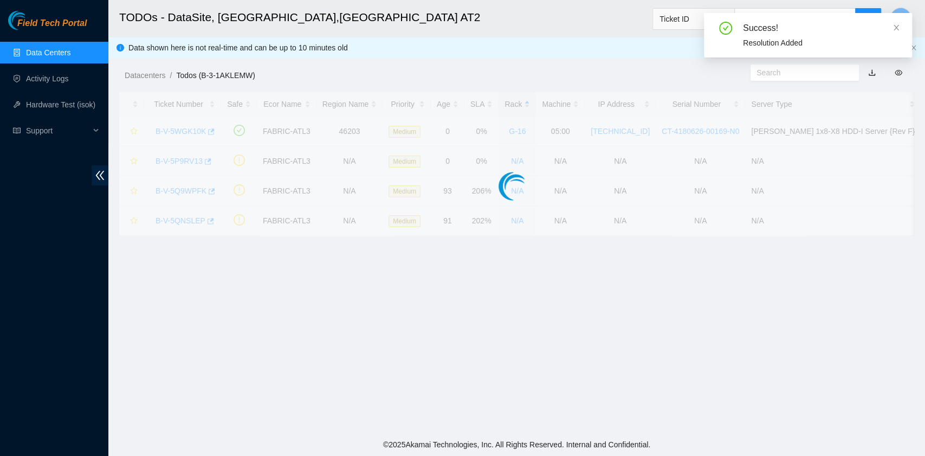
scroll to position [245, 0]
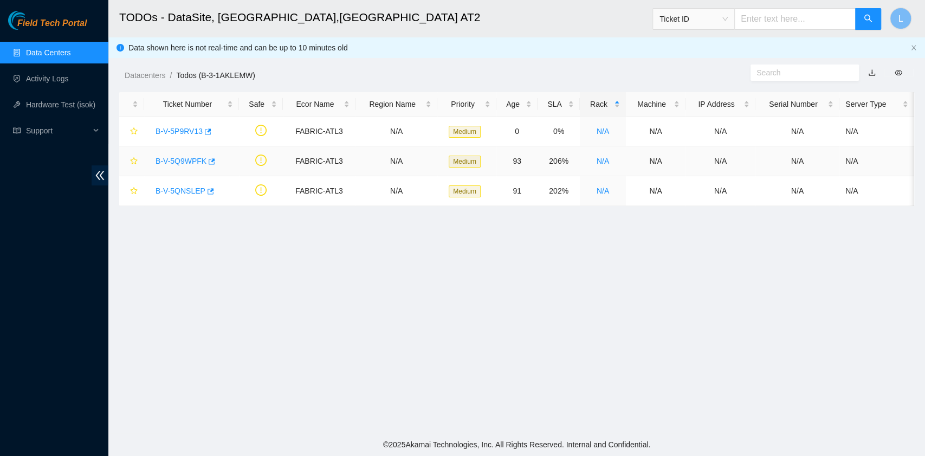
click at [172, 162] on link "B-V-5Q9WPFK" at bounding box center [180, 161] width 51 height 9
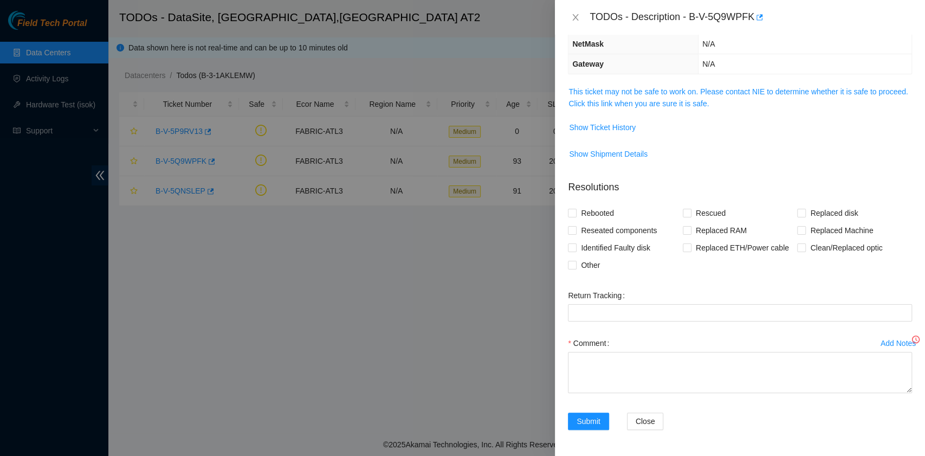
scroll to position [112, 0]
click at [675, 103] on link "This ticket may not be safe to work on. Please contact NIE to determine whether…" at bounding box center [737, 99] width 339 height 21
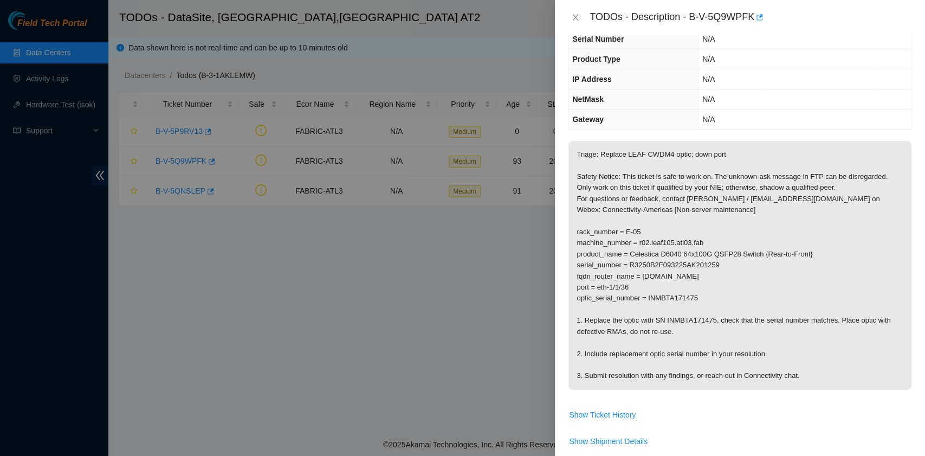
scroll to position [72, 0]
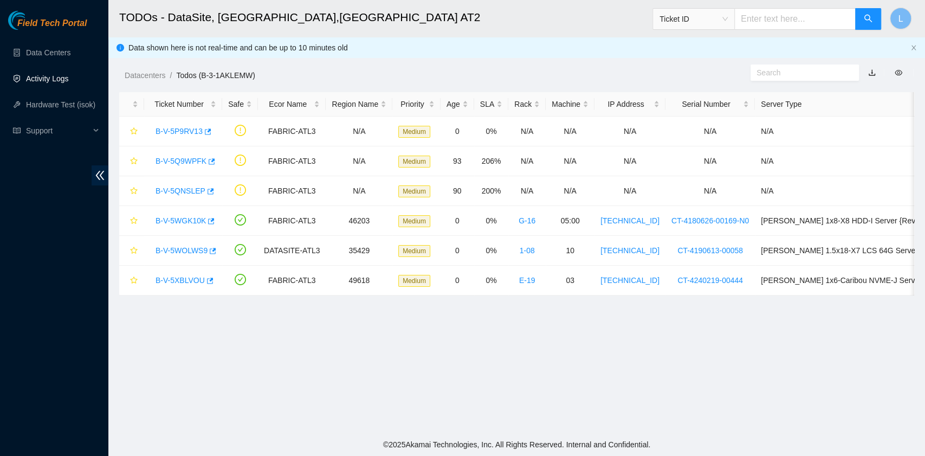
click at [35, 79] on link "Activity Logs" at bounding box center [47, 78] width 43 height 9
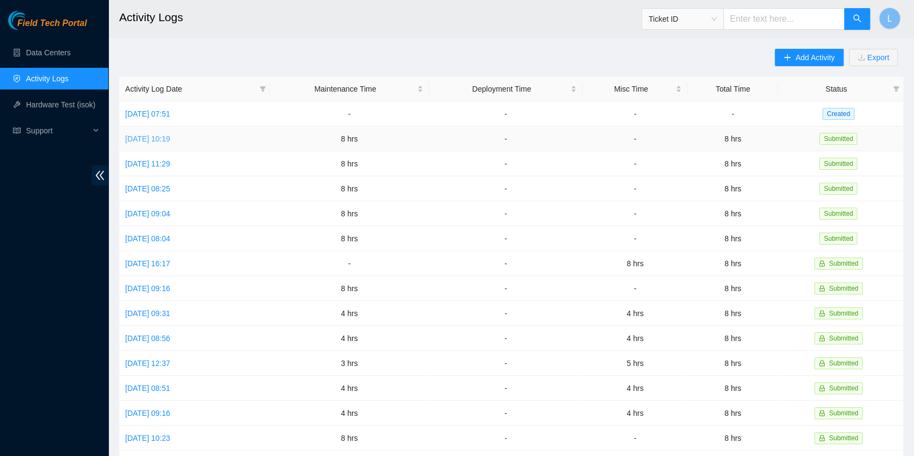
click at [170, 141] on link "[DATE] 10:19" at bounding box center [147, 138] width 45 height 9
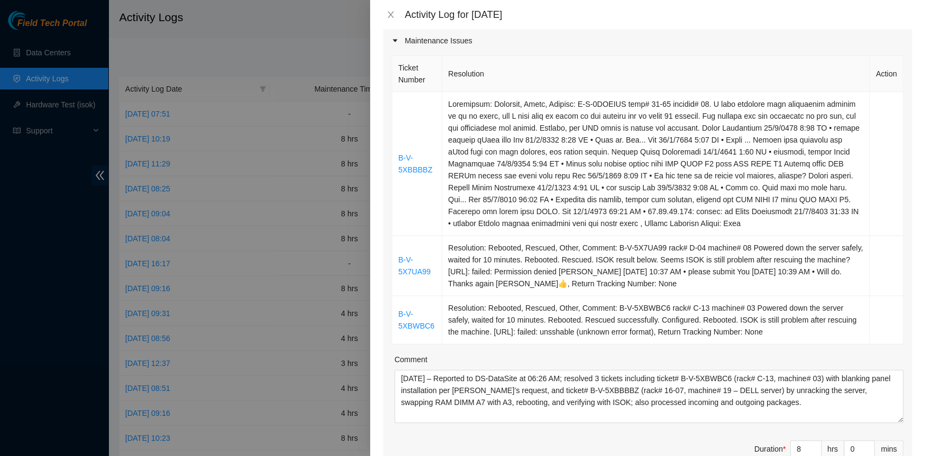
scroll to position [144, 0]
drag, startPoint x: 490, startPoint y: 331, endPoint x: 531, endPoint y: 329, distance: 41.2
click at [531, 329] on td "Resolution: Rebooted, Rescued, Other, Comment: B-V-5XBWBC6 rack# C-13 machine# …" at bounding box center [655, 320] width 427 height 48
copy td "23.54.31.198"
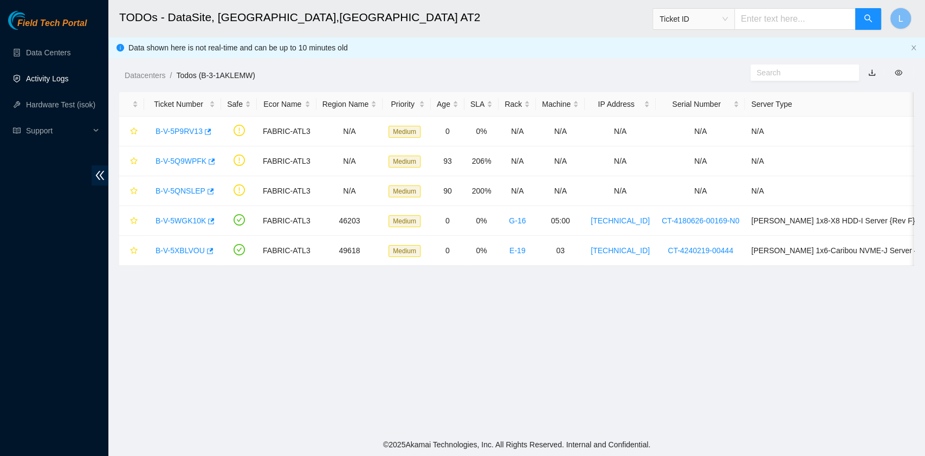
click at [65, 76] on link "Activity Logs" at bounding box center [47, 78] width 43 height 9
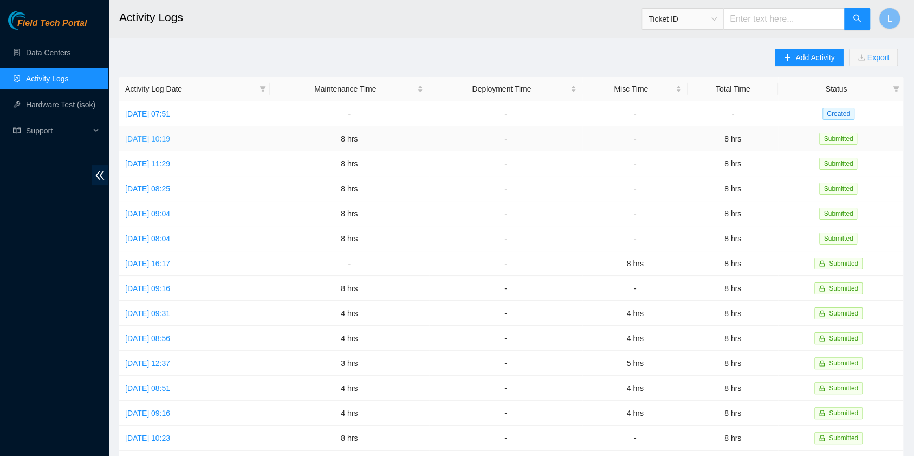
click at [170, 138] on link "[DATE] 10:19" at bounding box center [147, 138] width 45 height 9
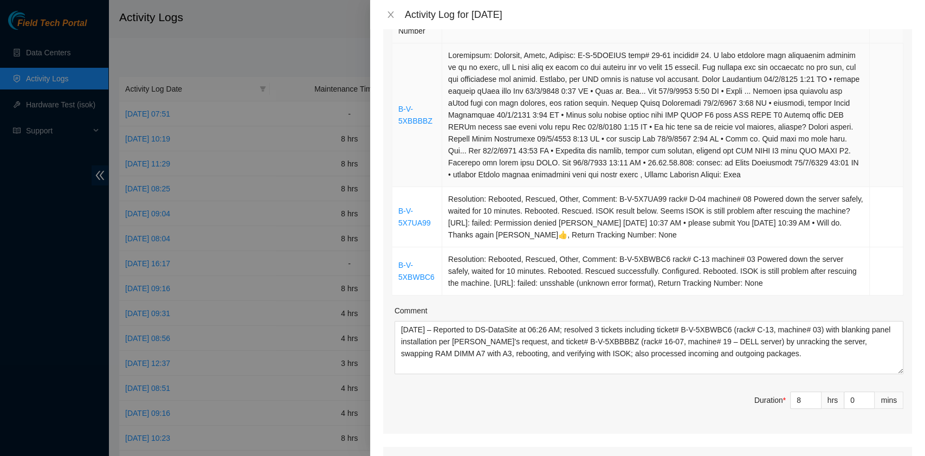
scroll to position [217, 0]
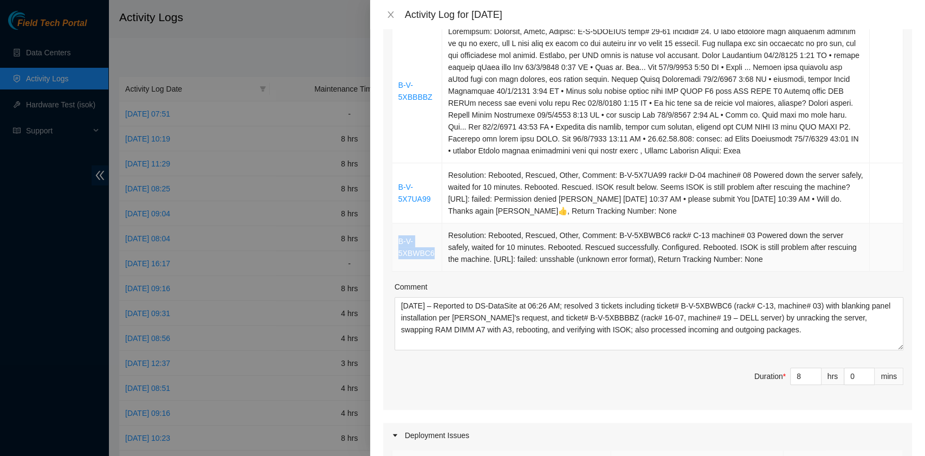
drag, startPoint x: 433, startPoint y: 252, endPoint x: 398, endPoint y: 244, distance: 36.1
click at [398, 244] on td "B-V-5XBWBC6" at bounding box center [417, 247] width 50 height 48
copy link "B-V-5XBWBC6"
